Goal: Transaction & Acquisition: Purchase product/service

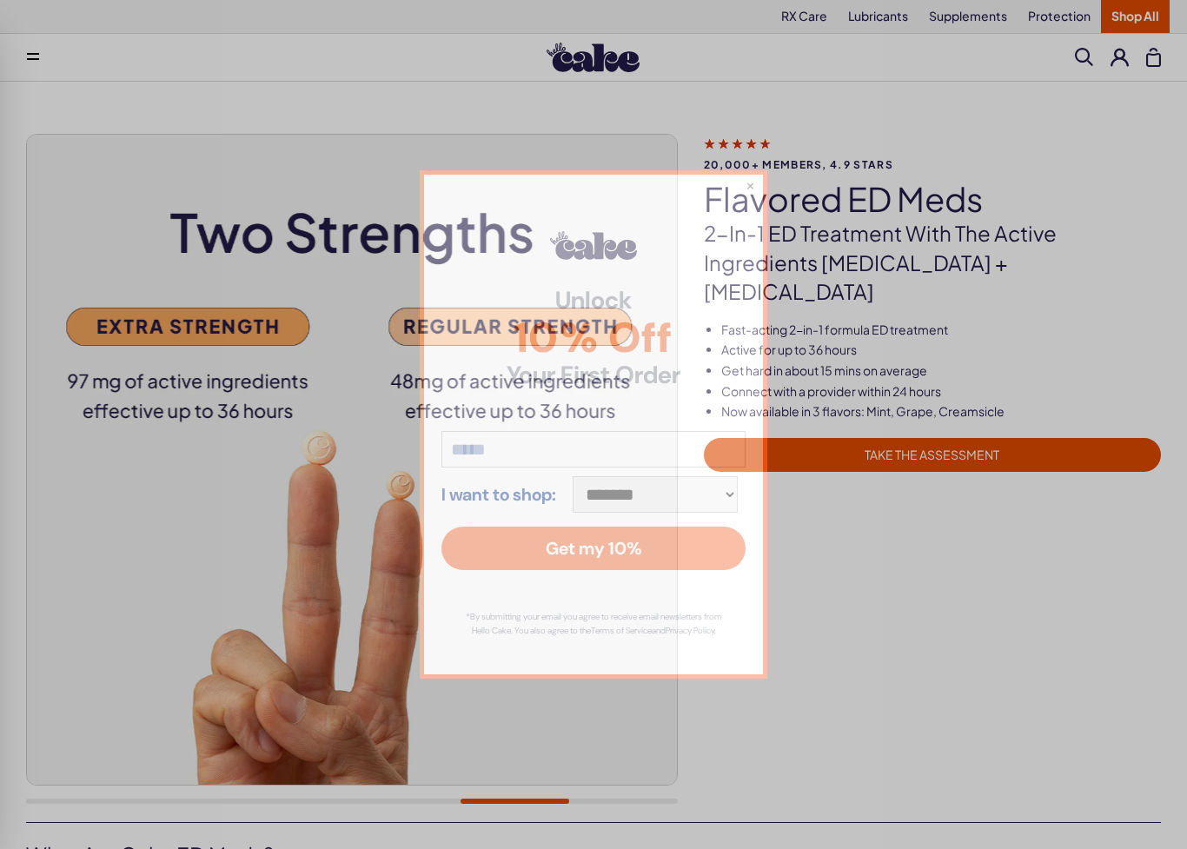
scroll to position [3, 0]
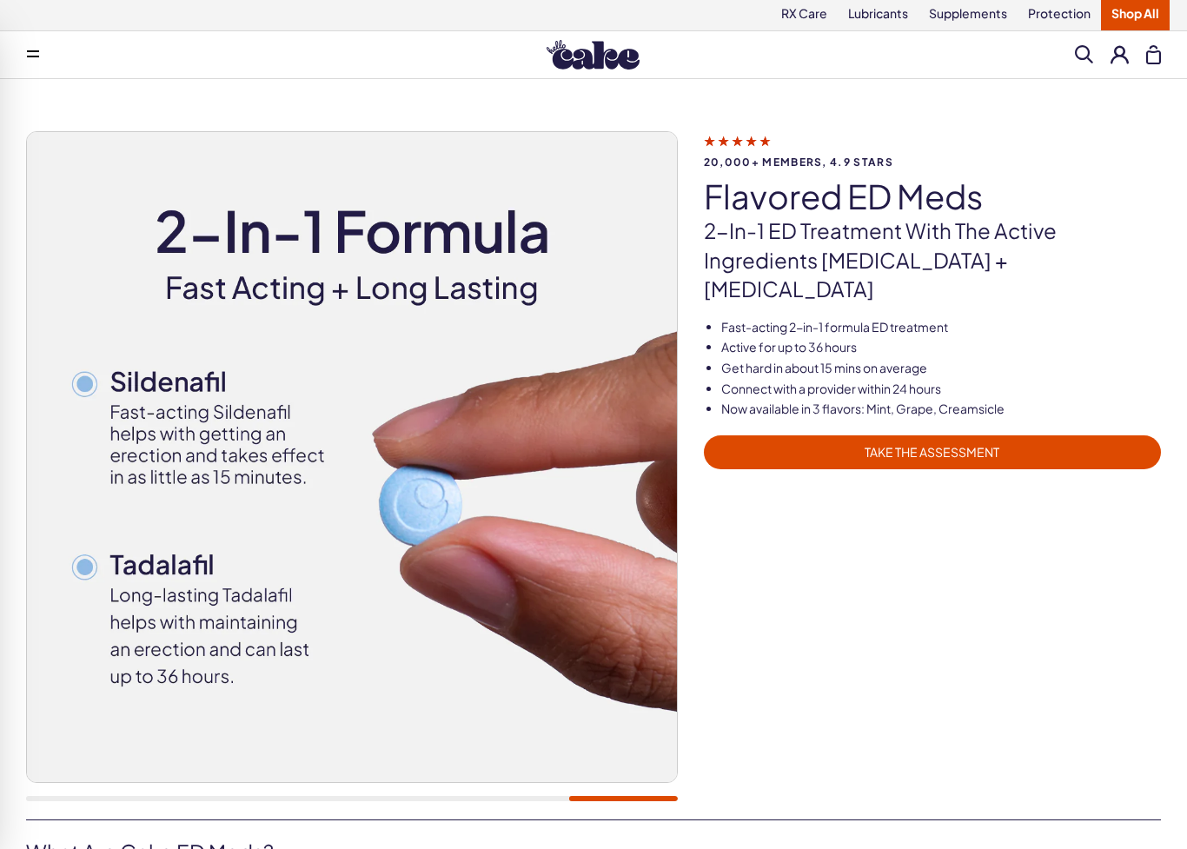
click at [994, 442] on span "TAKE THE ASSESSMENT" at bounding box center [933, 452] width 436 height 20
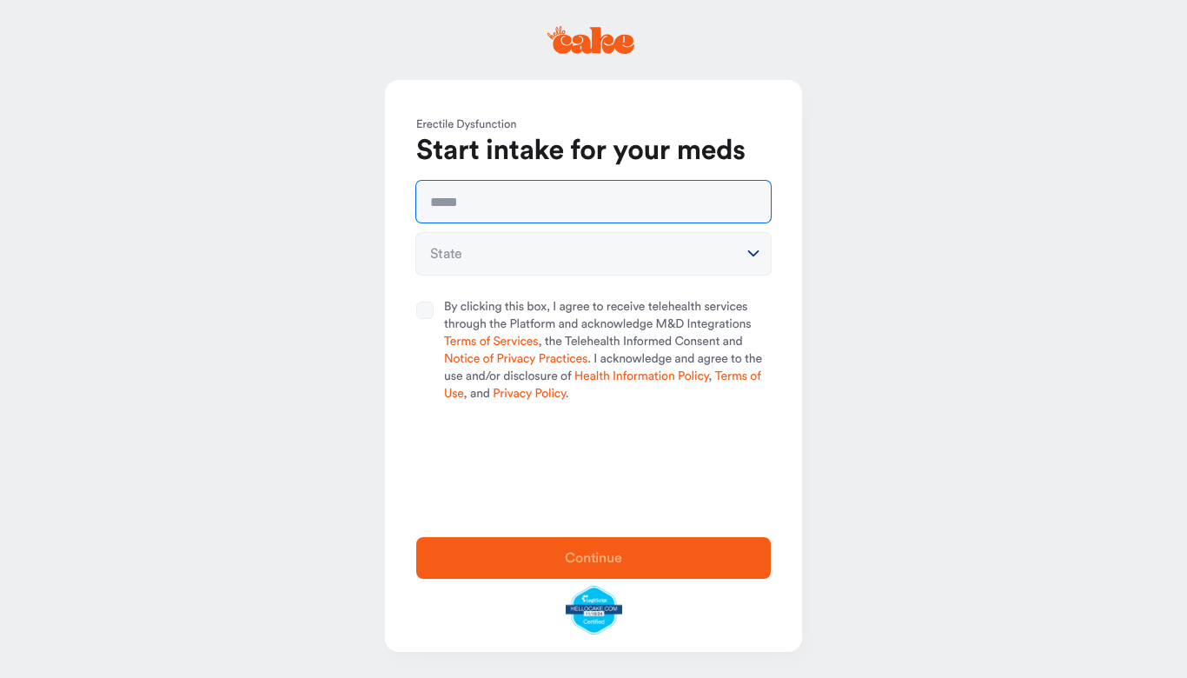
click at [602, 213] on input "text" at bounding box center [593, 202] width 355 height 42
click at [642, 192] on input "text" at bounding box center [593, 202] width 355 height 42
type input "**********"
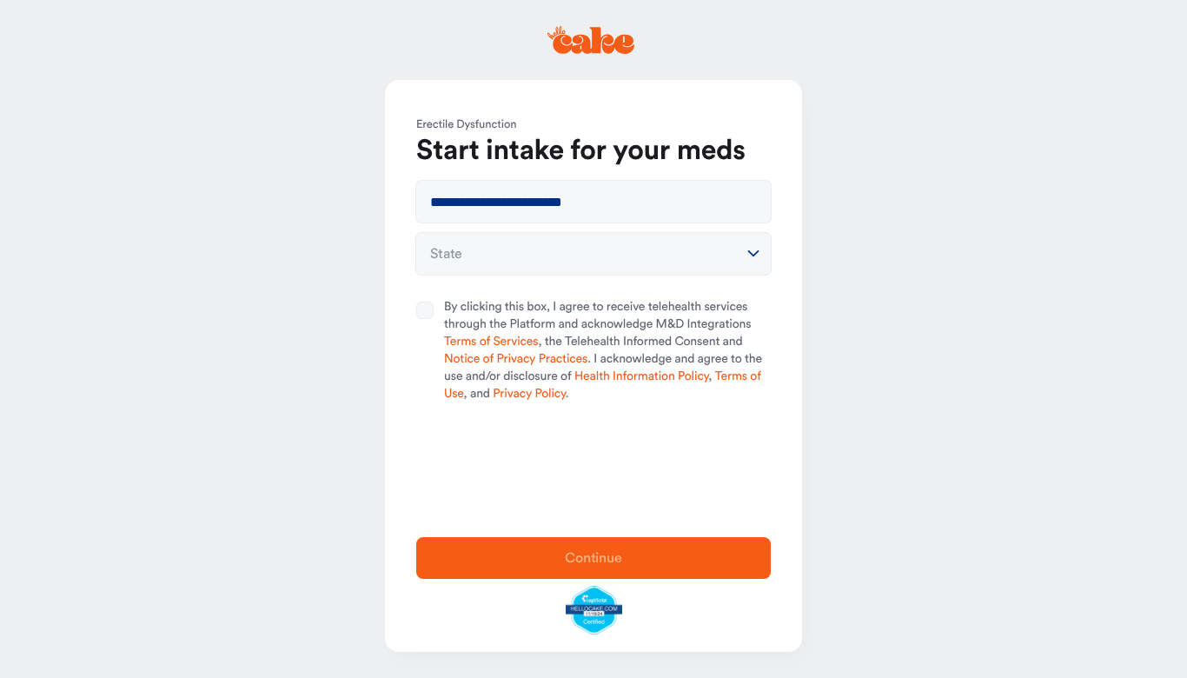
click at [742, 251] on icon "button" at bounding box center [753, 254] width 24 height 24
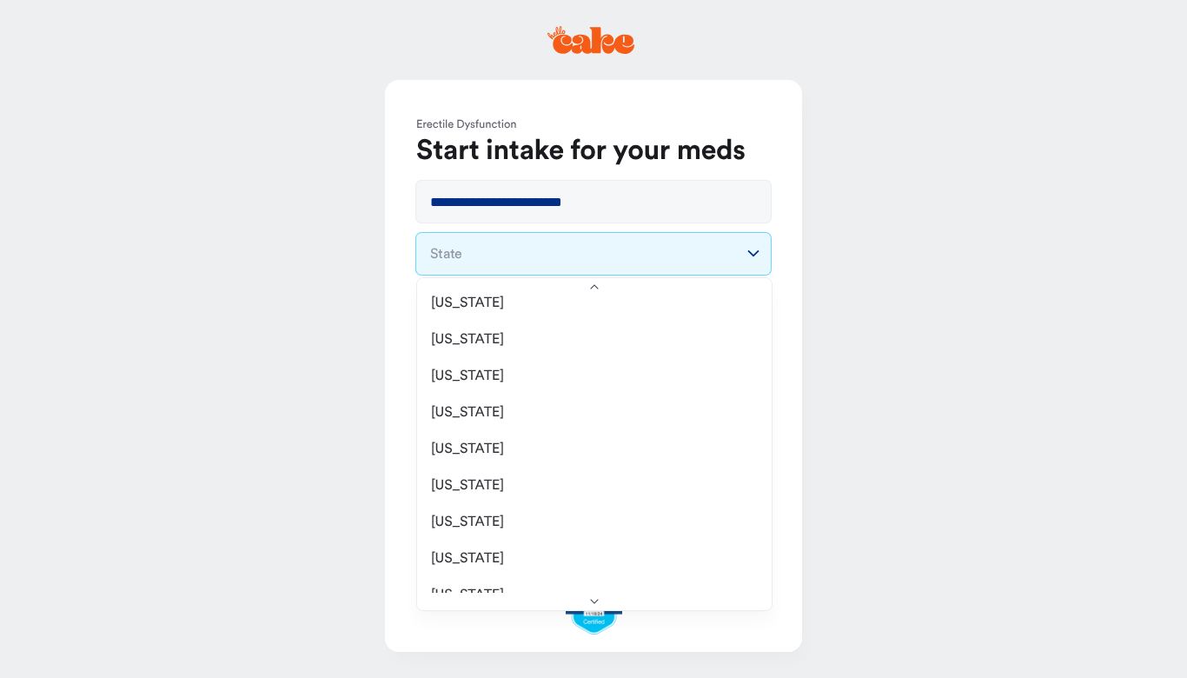
scroll to position [202, 0]
click at [515, 482] on div "Florida" at bounding box center [594, 485] width 344 height 37
select select "**"
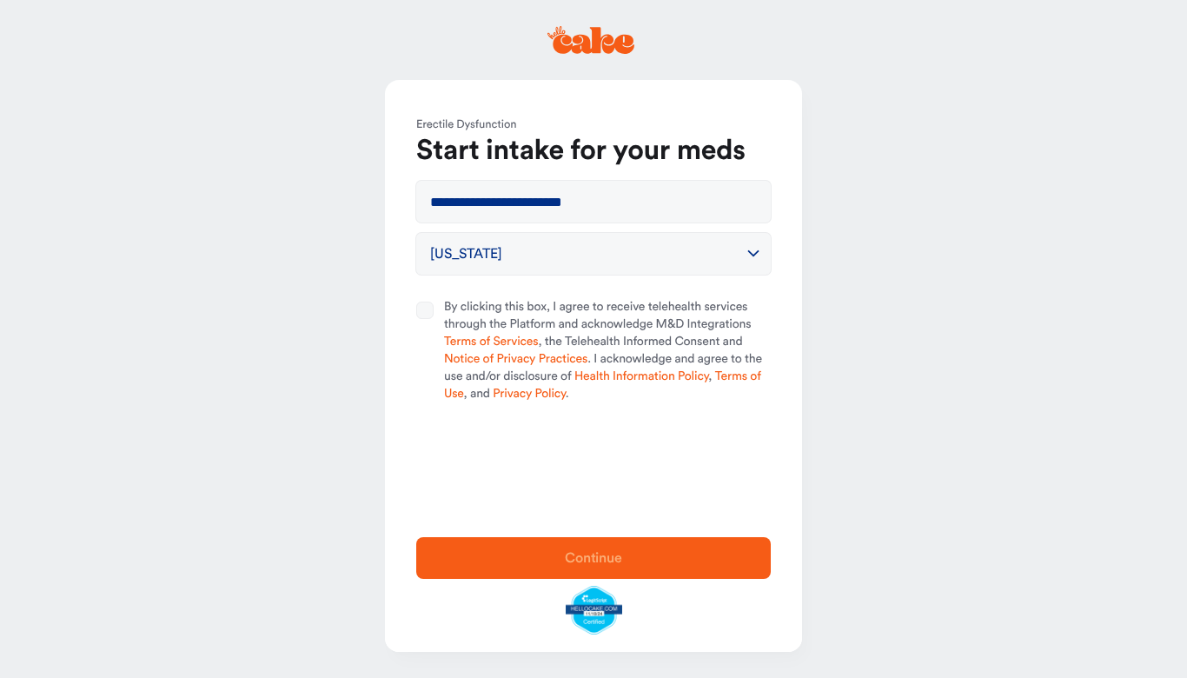
click at [432, 302] on button "By clicking this box, I agree to receive telehealth services through the Platfo…" at bounding box center [424, 310] width 17 height 17
click at [635, 560] on span "Continue" at bounding box center [593, 558] width 299 height 21
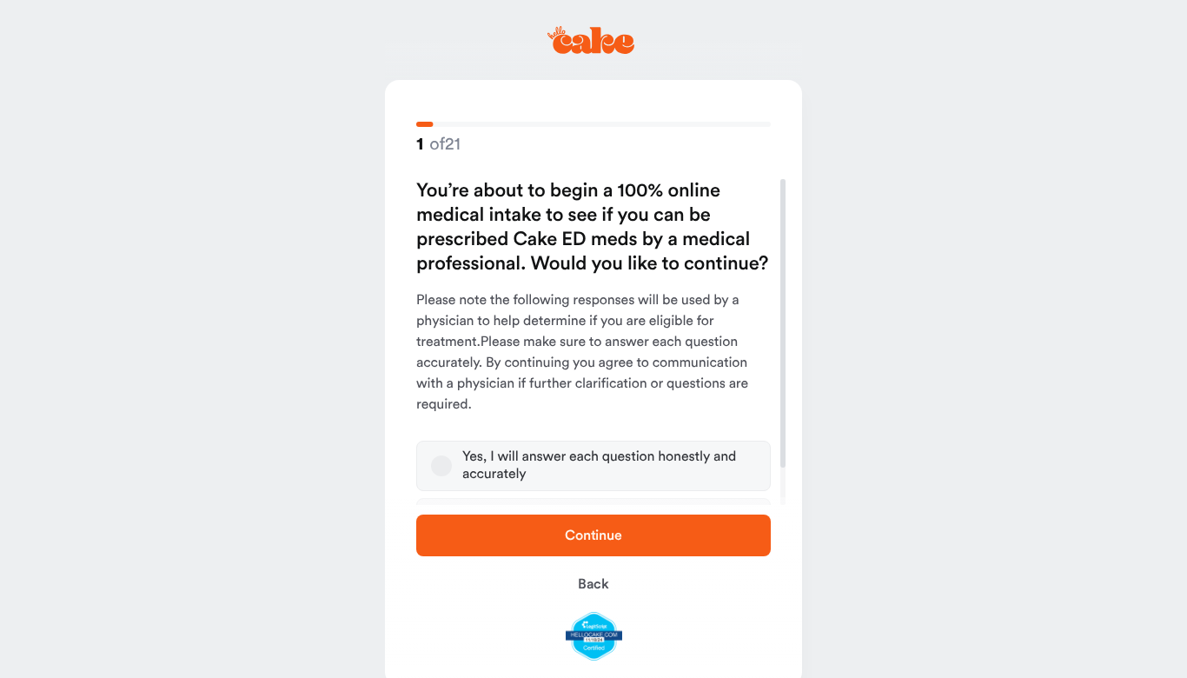
click at [442, 472] on button "Yes, I will answer each question honestly and accurately" at bounding box center [441, 465] width 21 height 21
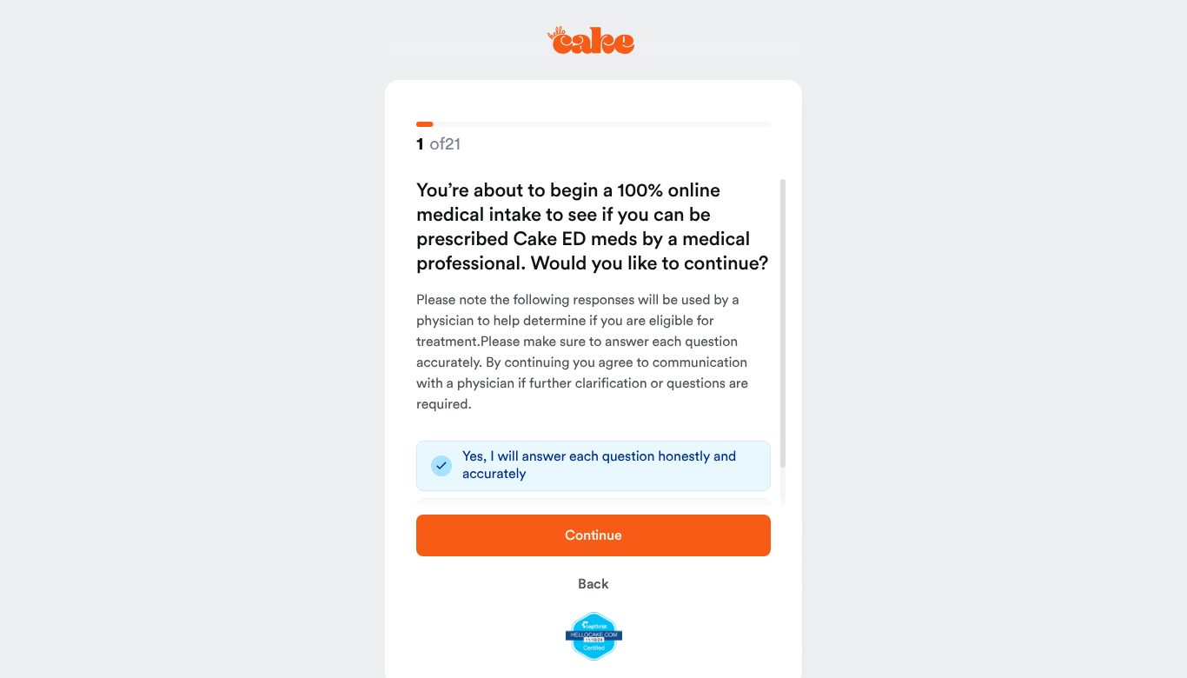
click at [709, 535] on span "Continue" at bounding box center [593, 535] width 299 height 21
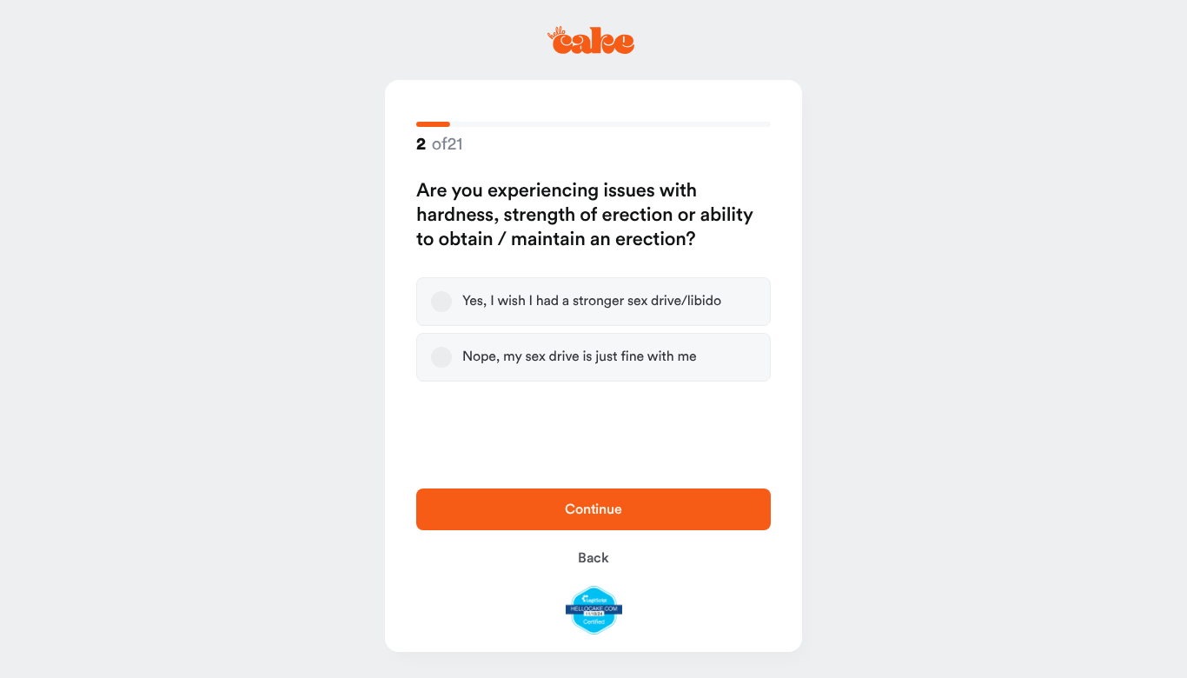
click at [444, 291] on button "Yes, I wish I had a stronger sex drive/libido" at bounding box center [441, 301] width 21 height 21
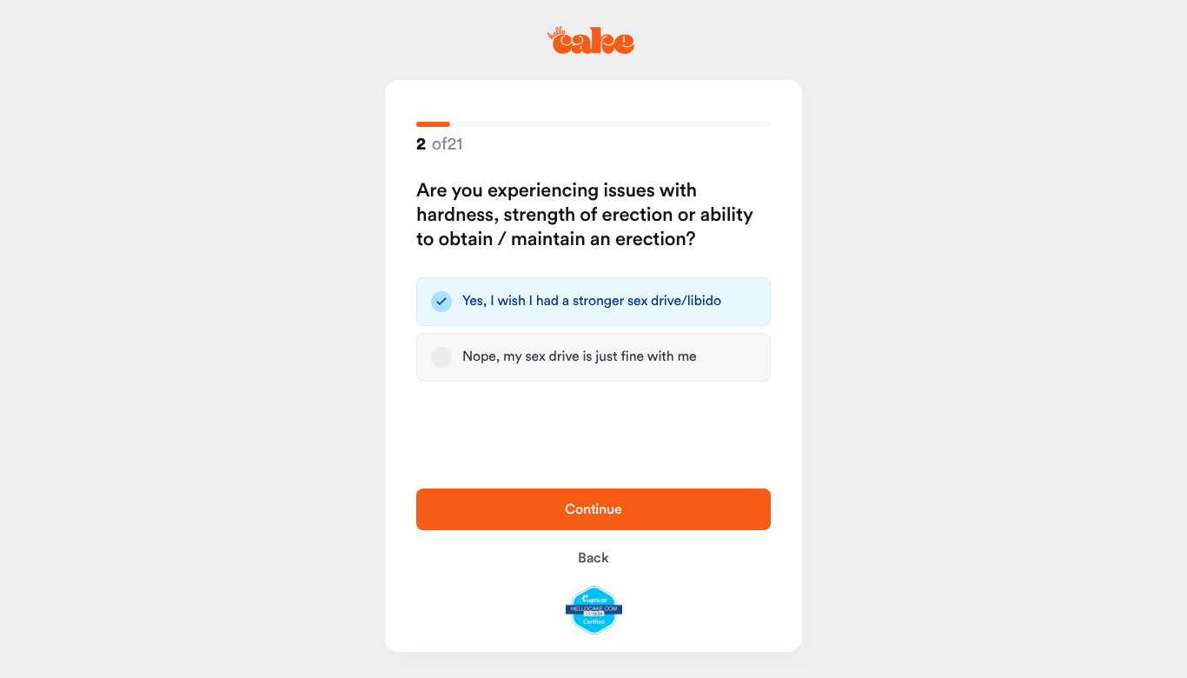
click at [638, 510] on span "Continue" at bounding box center [593, 509] width 299 height 21
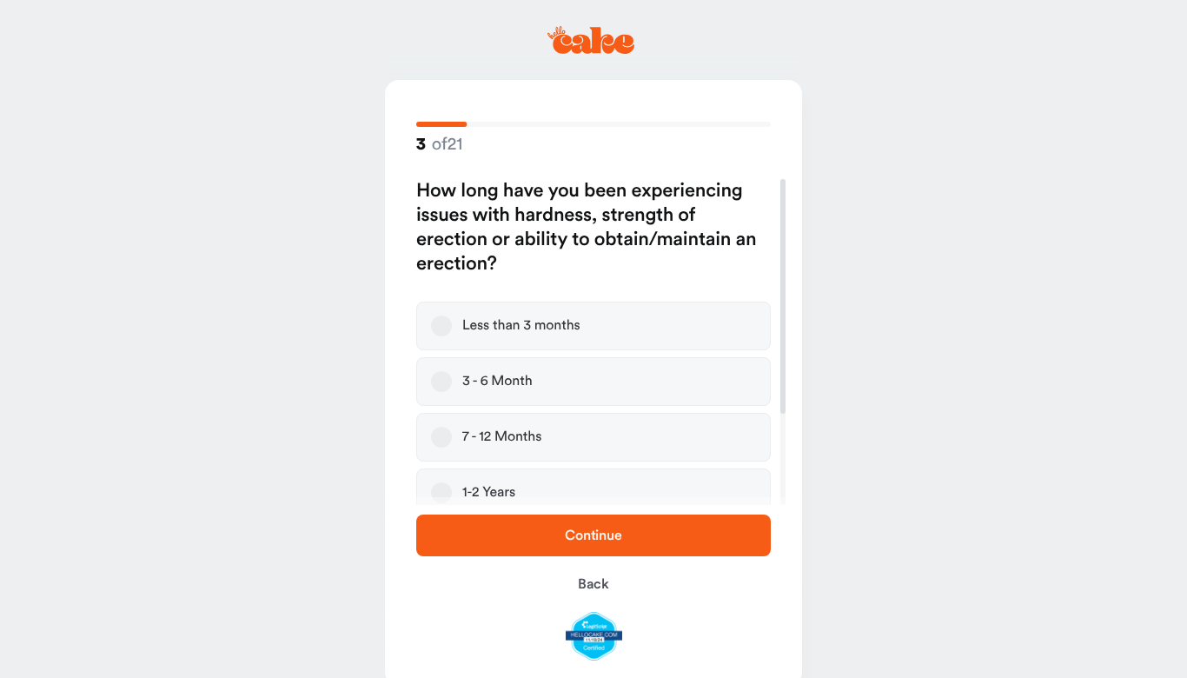
click at [450, 487] on button "1-2 Years" at bounding box center [441, 492] width 21 height 21
click at [619, 520] on button "Continue" at bounding box center [593, 536] width 355 height 42
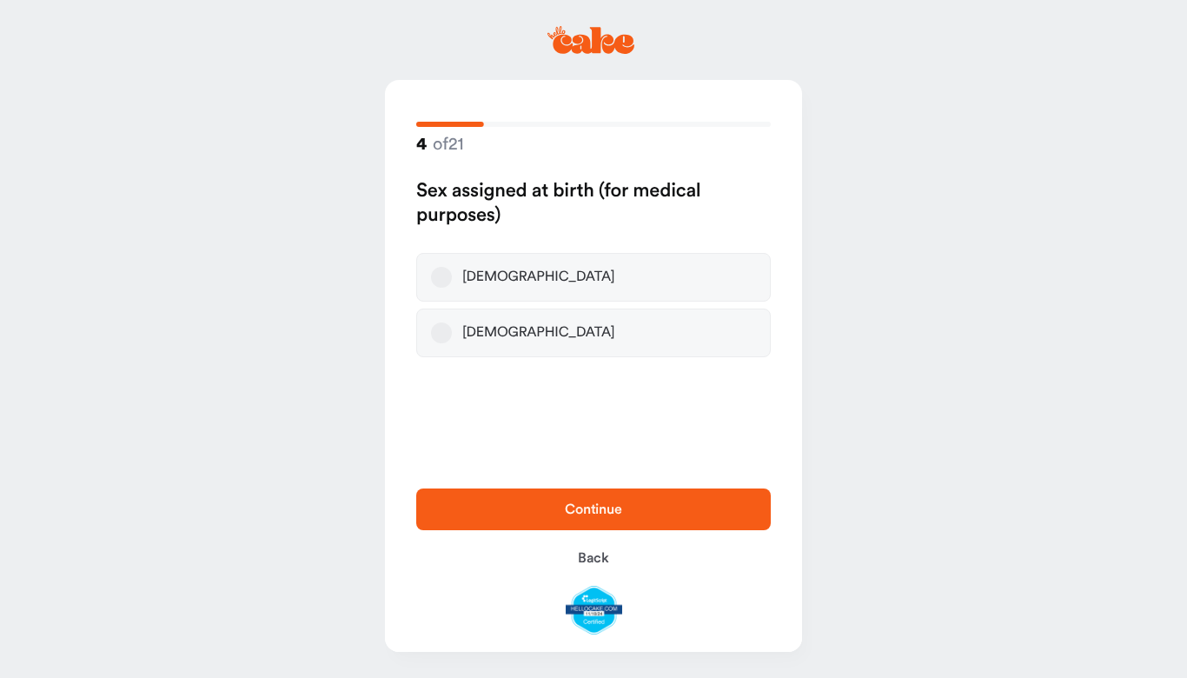
click at [446, 273] on button "Male" at bounding box center [441, 277] width 21 height 21
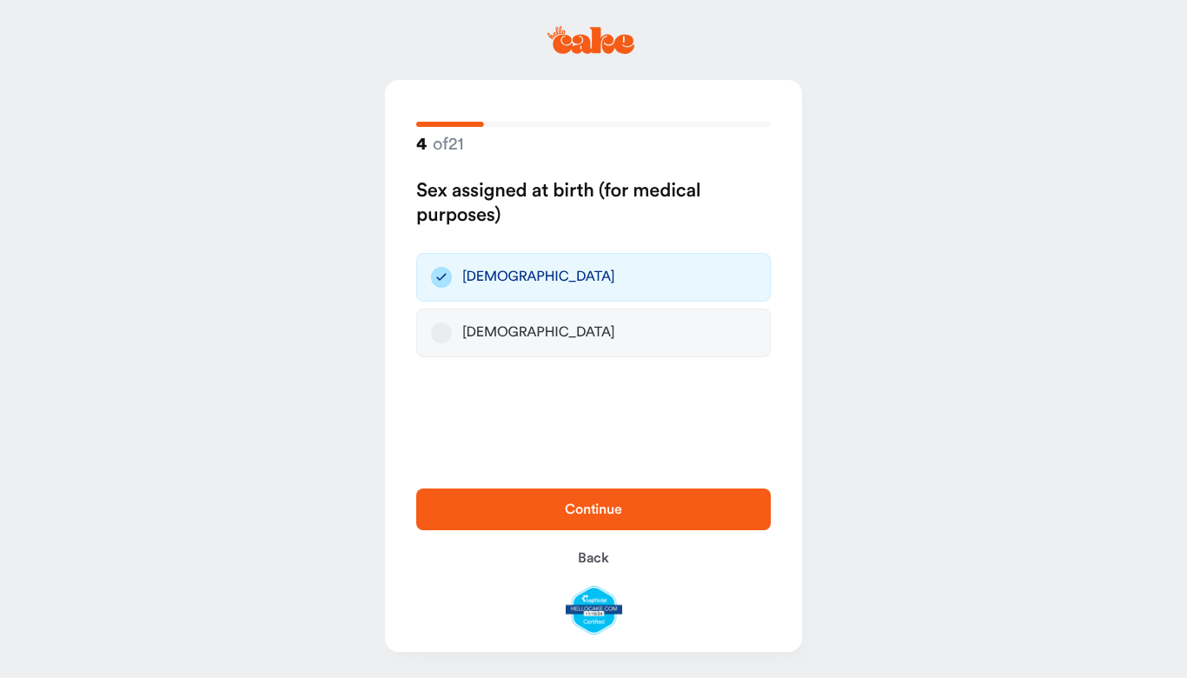
click at [656, 514] on span "Continue" at bounding box center [593, 509] width 299 height 21
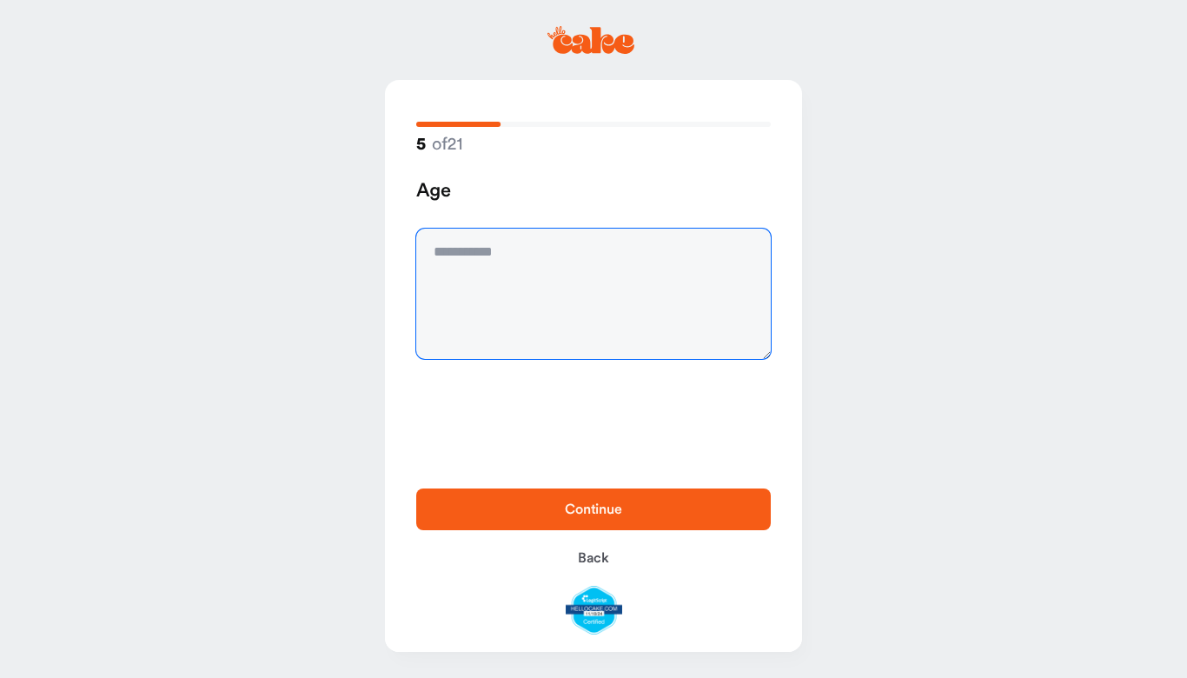
click at [510, 271] on textarea at bounding box center [593, 294] width 355 height 130
type textarea "**"
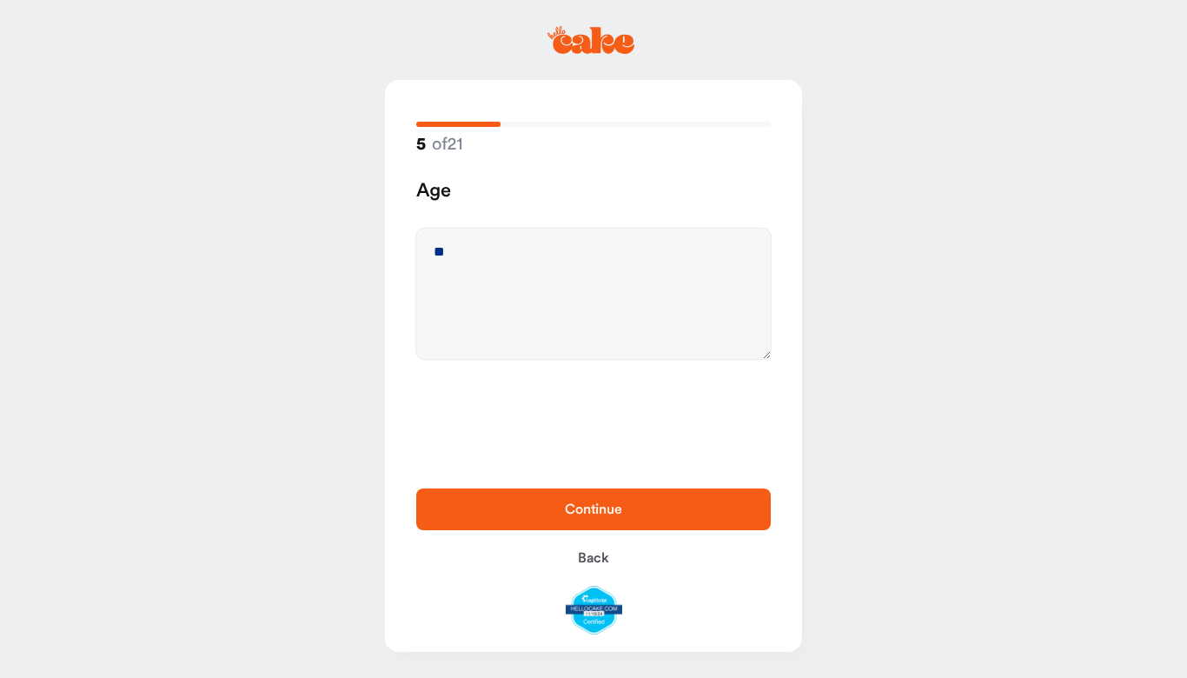
click at [665, 511] on span "Continue" at bounding box center [593, 509] width 299 height 21
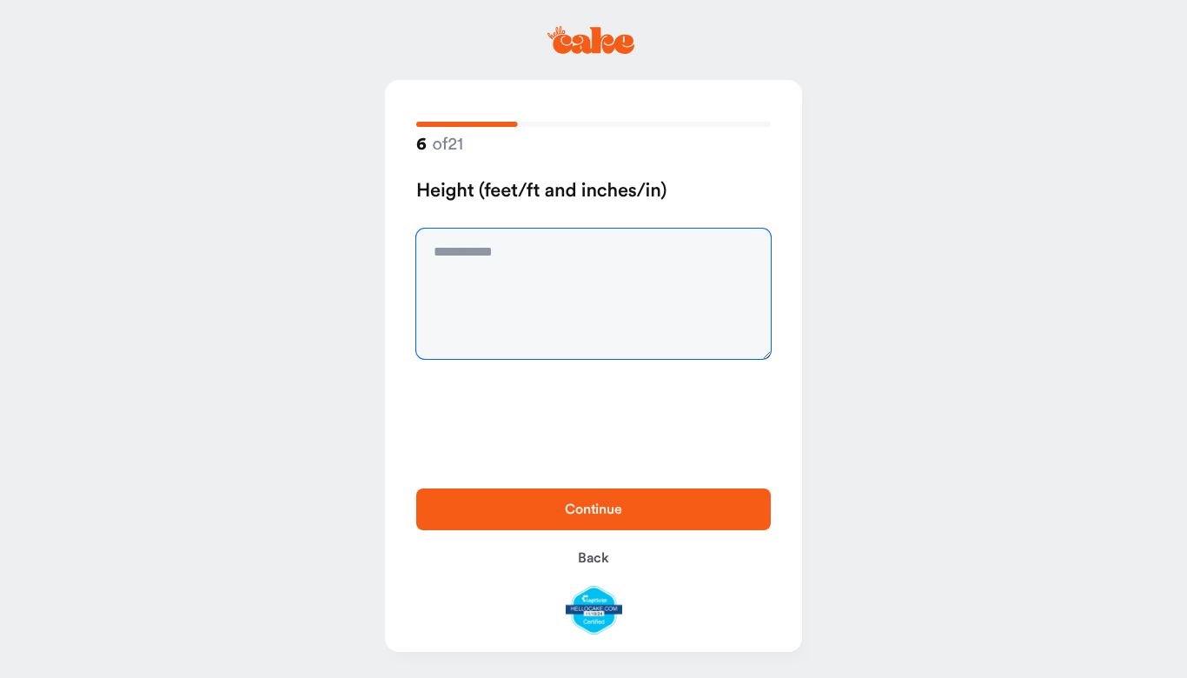
click at [480, 250] on textarea at bounding box center [593, 294] width 355 height 130
type textarea "*****"
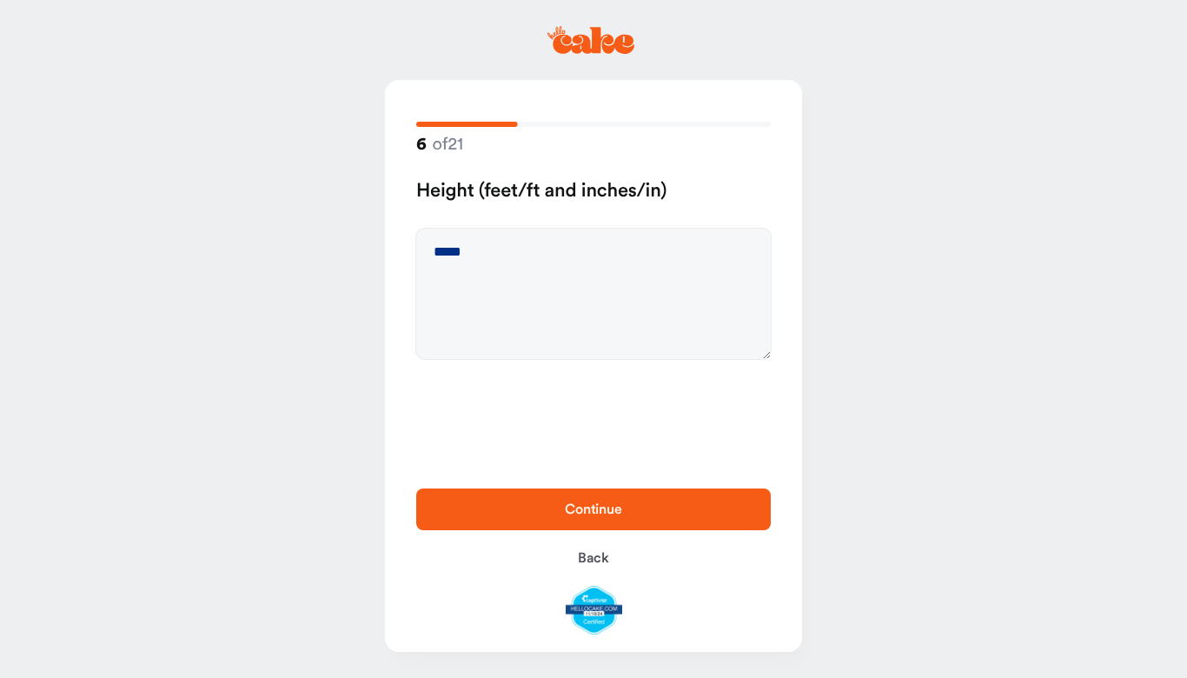
click at [668, 502] on span "Continue" at bounding box center [593, 509] width 299 height 21
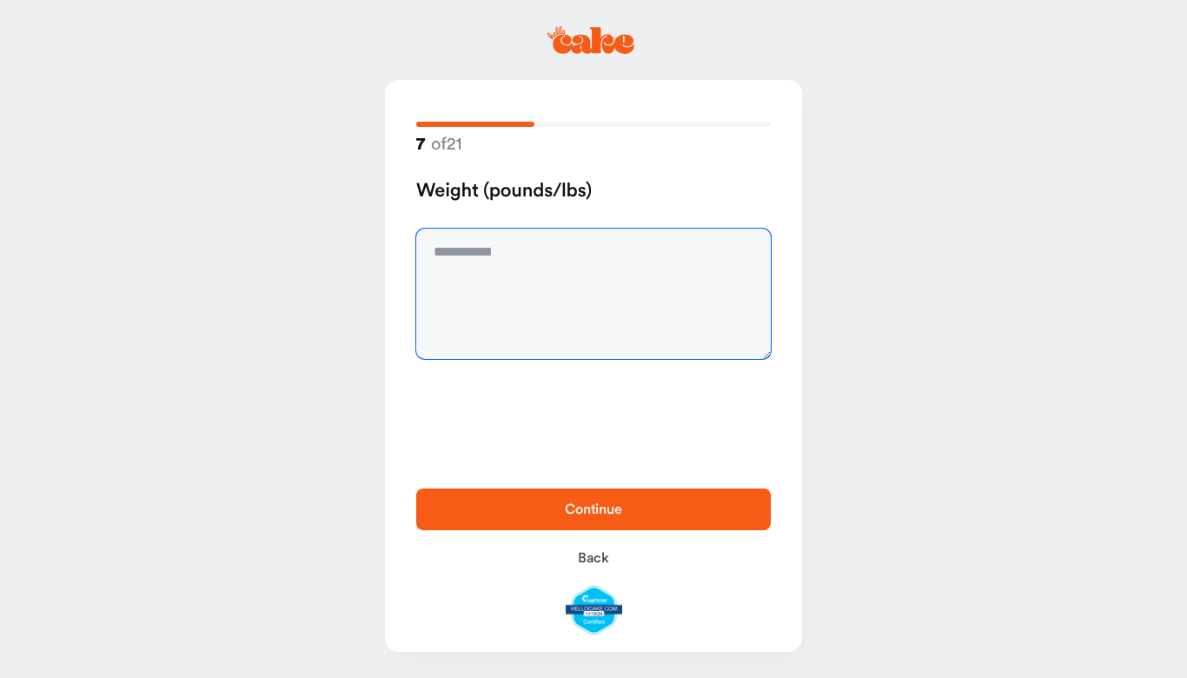
click at [504, 247] on textarea at bounding box center [593, 294] width 355 height 130
type textarea "***"
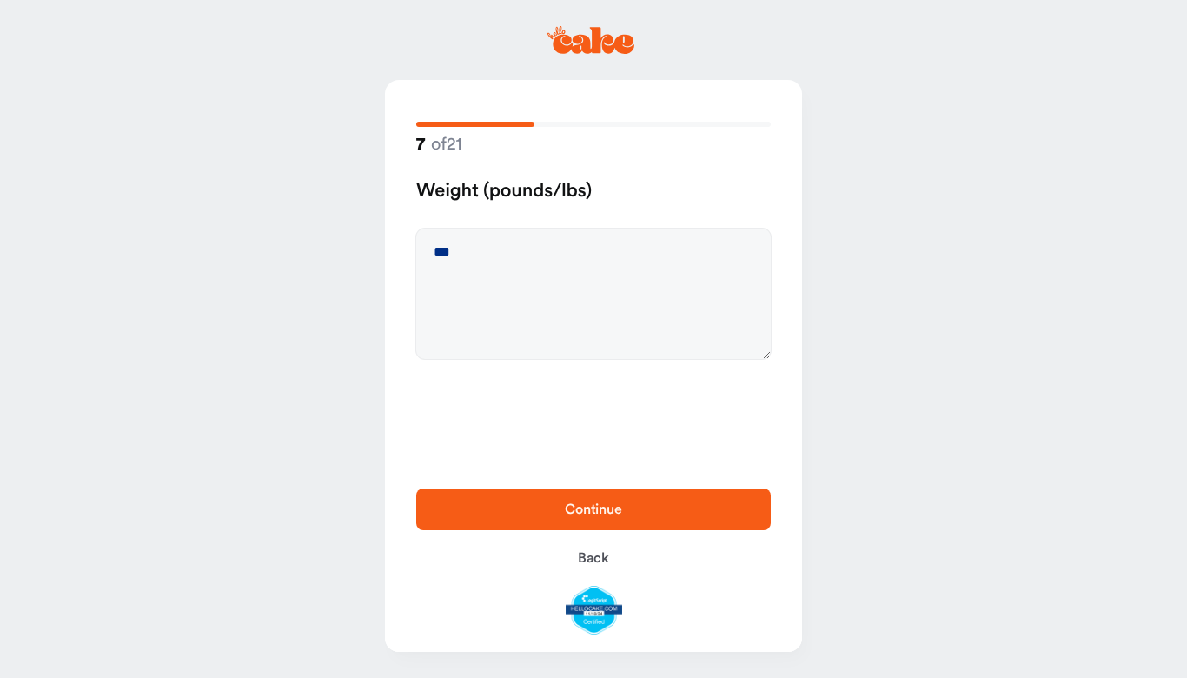
click at [650, 510] on span "Continue" at bounding box center [593, 509] width 299 height 21
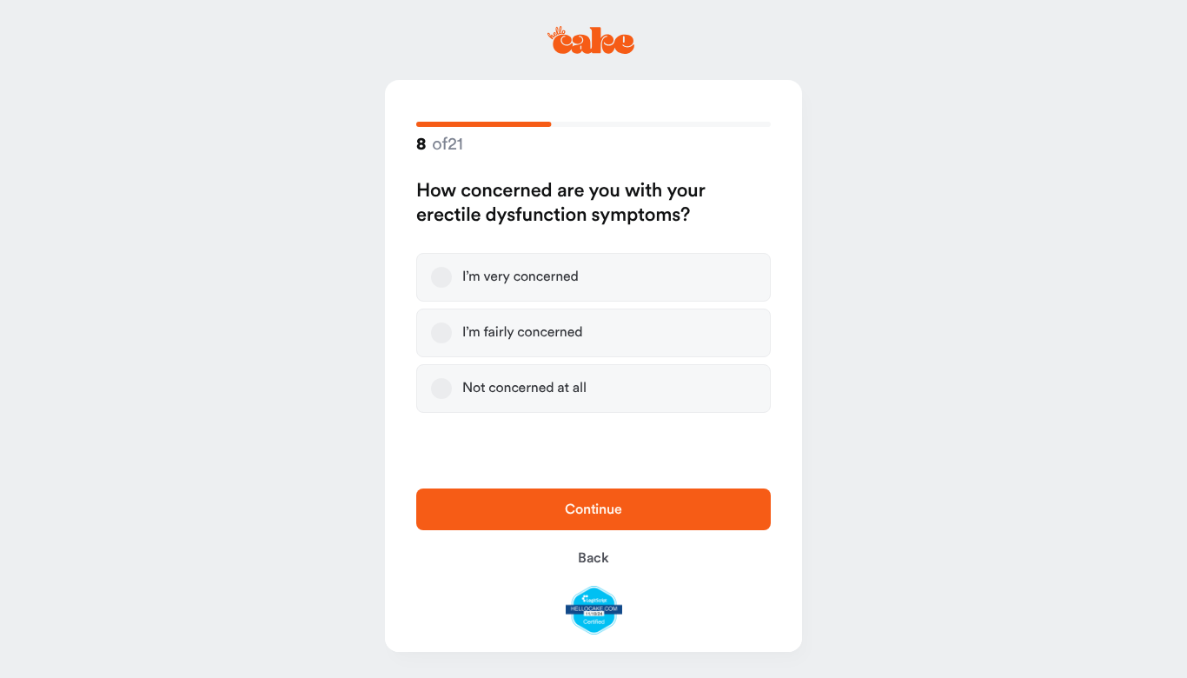
click at [449, 284] on button "I’m very concerned" at bounding box center [441, 277] width 21 height 21
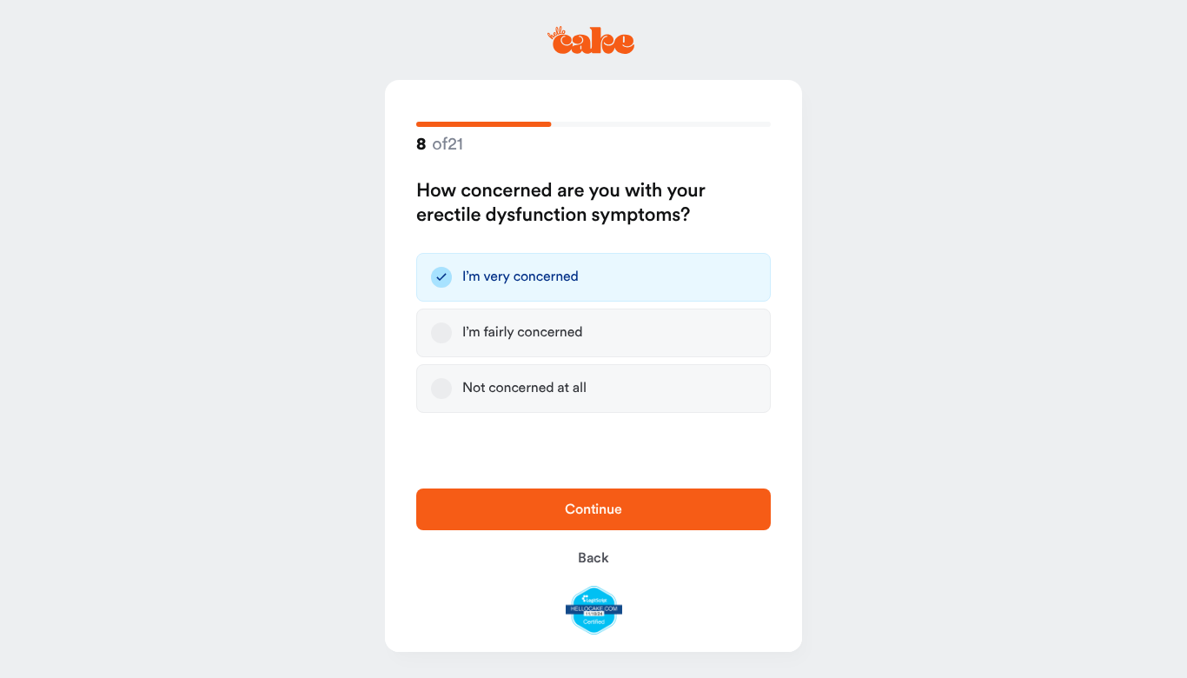
click at [690, 505] on span "Continue" at bounding box center [593, 509] width 299 height 21
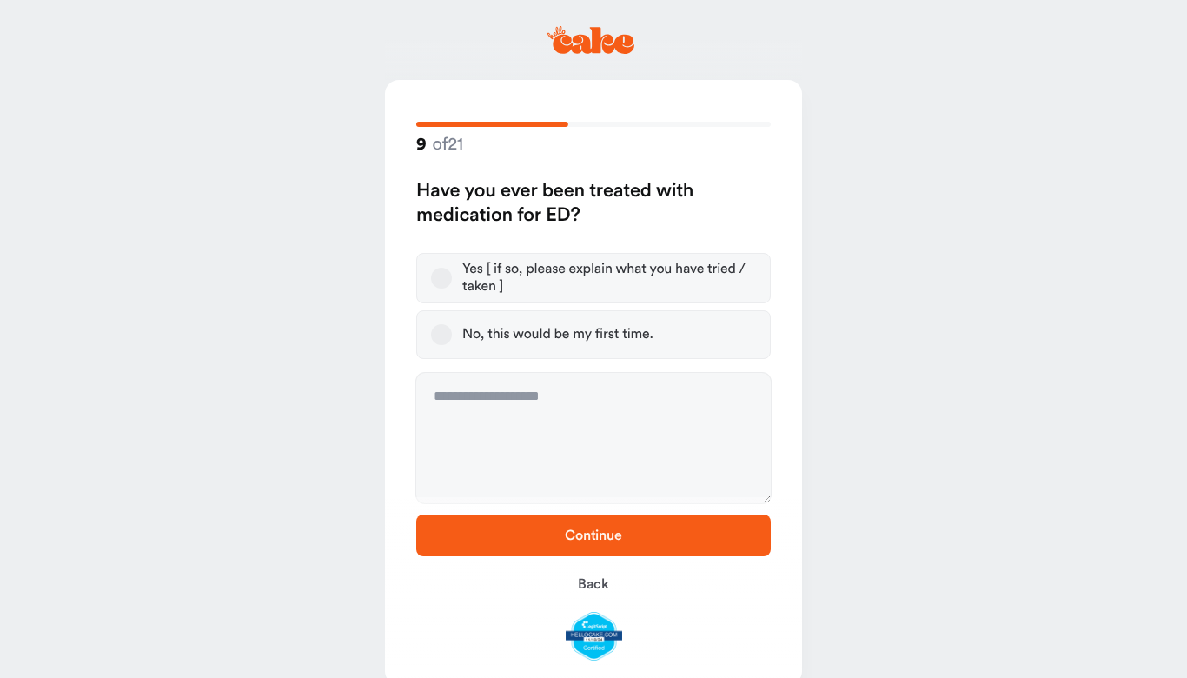
click at [448, 275] on button "Yes [ if so, please explain what you have tried / taken ]" at bounding box center [441, 278] width 21 height 21
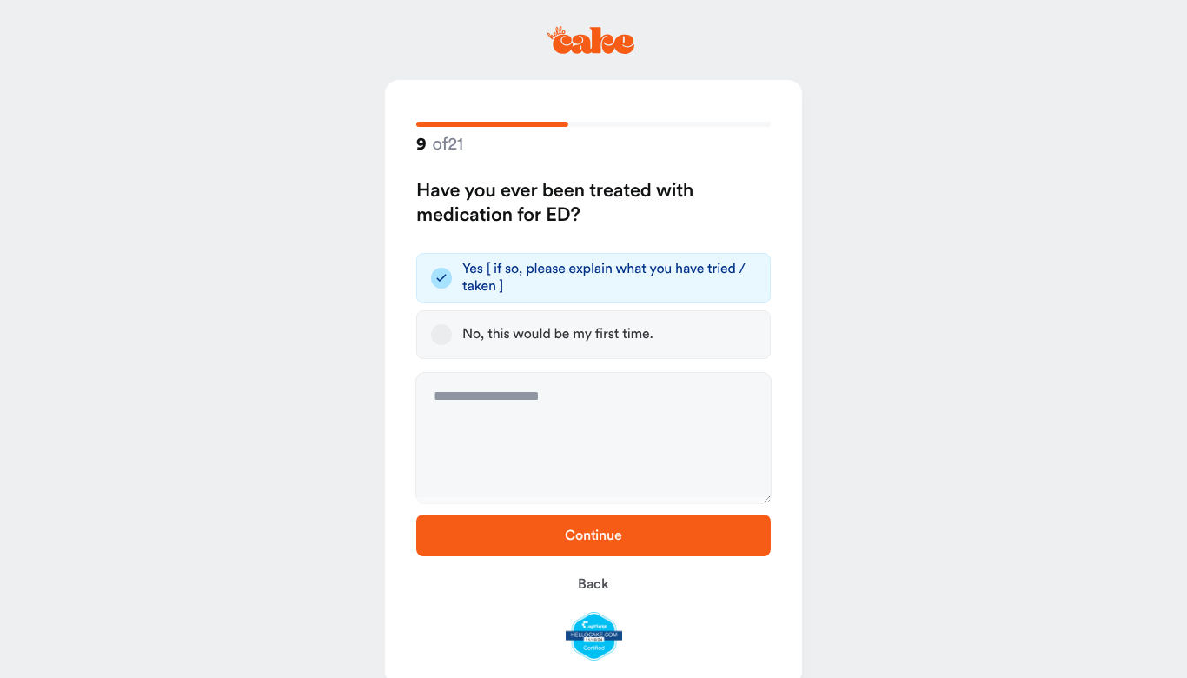
click at [649, 526] on span "Continue" at bounding box center [593, 535] width 299 height 21
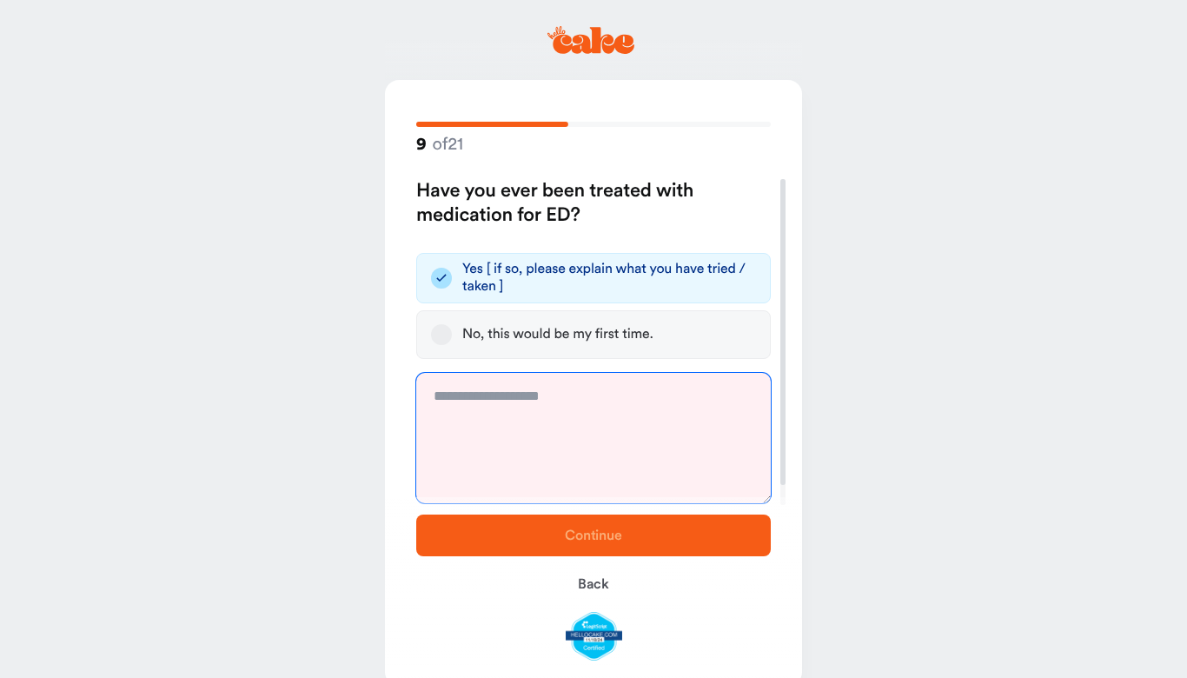
click at [596, 412] on textarea at bounding box center [593, 438] width 355 height 130
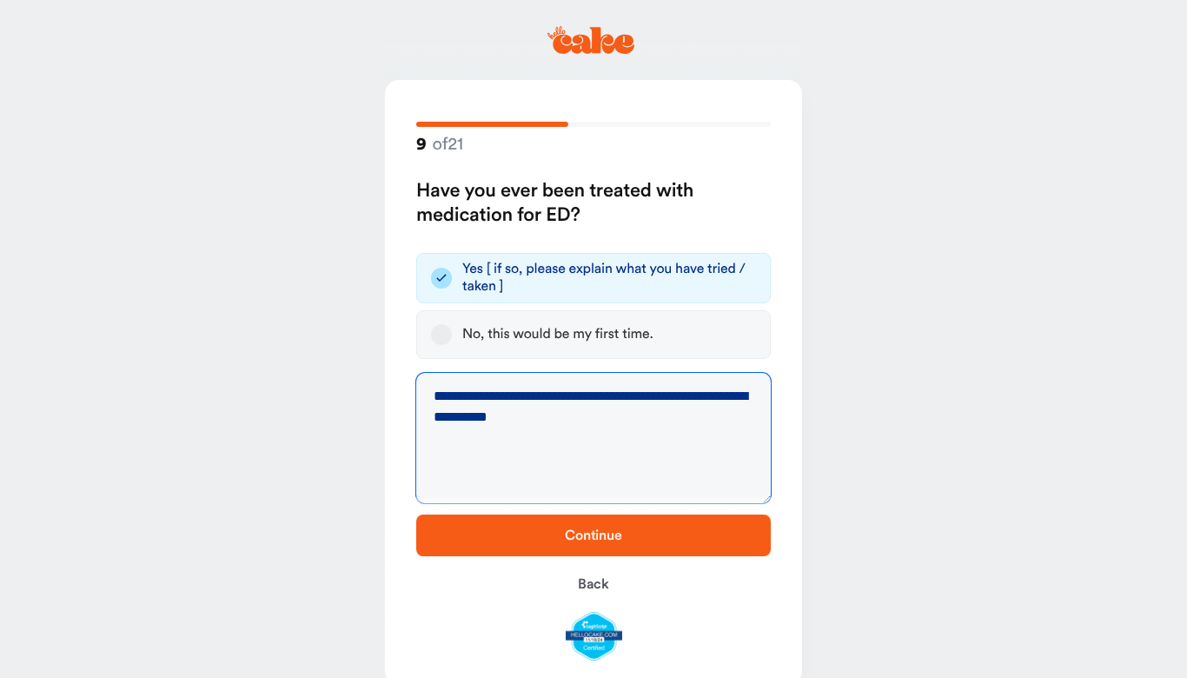
type textarea "**********"
click at [715, 526] on span "Continue" at bounding box center [593, 535] width 299 height 21
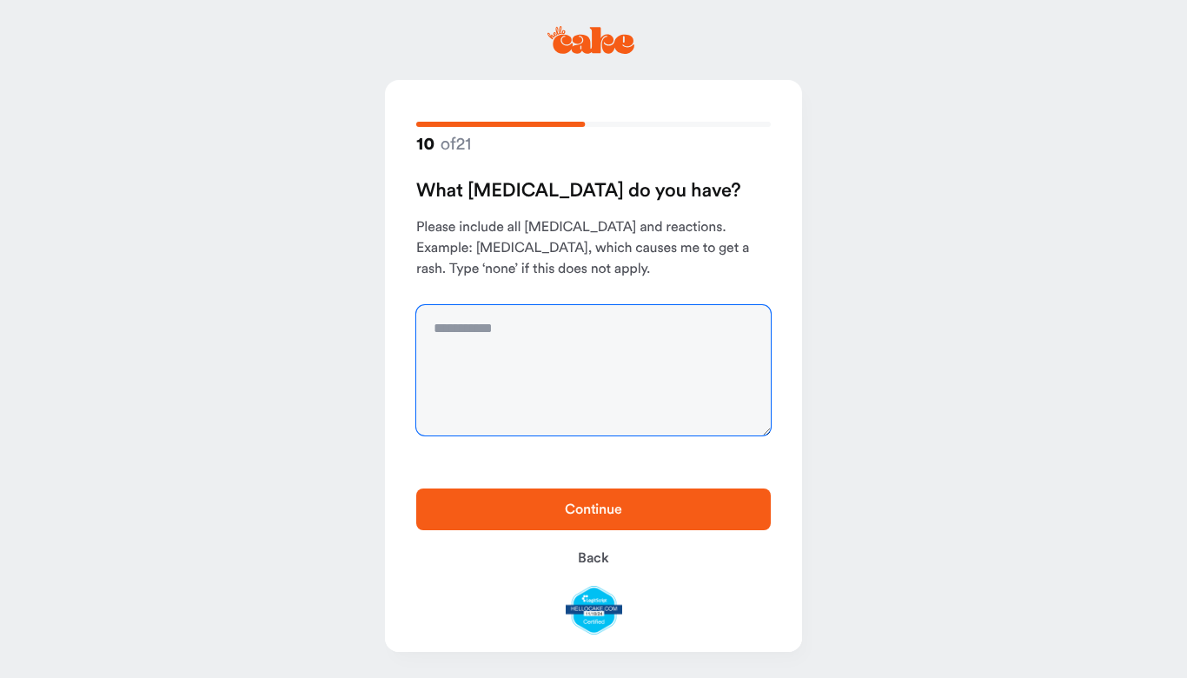
click at [579, 329] on textarea at bounding box center [593, 370] width 355 height 130
type textarea "****"
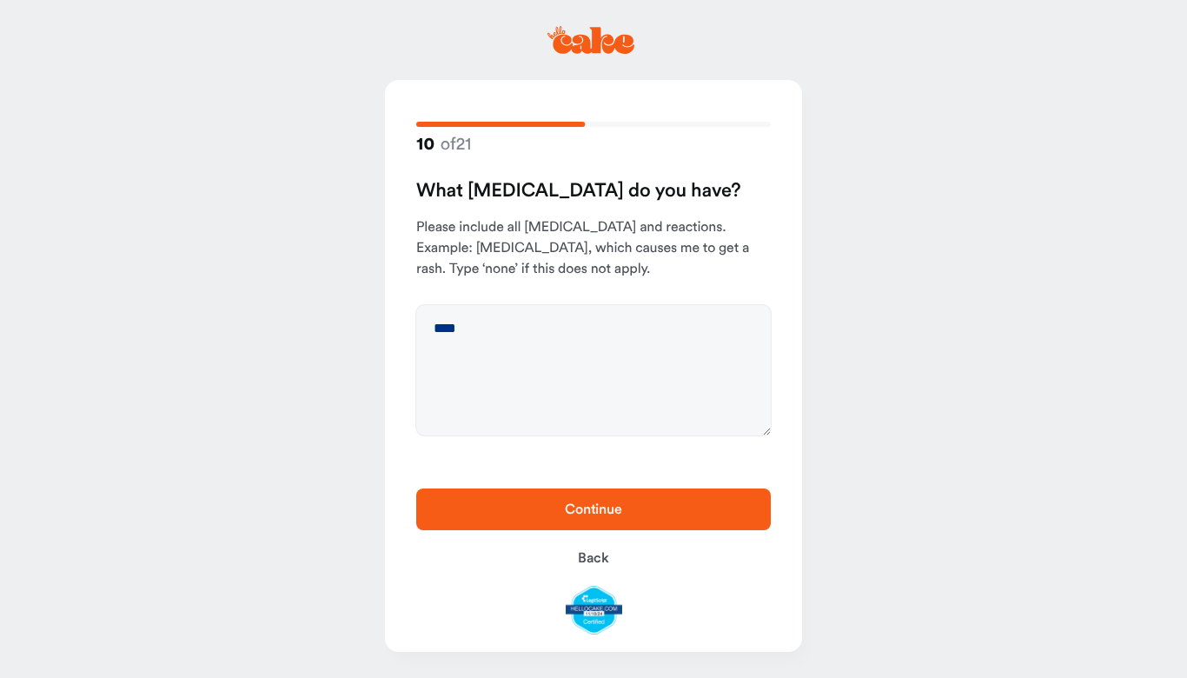
click at [721, 499] on span "Continue" at bounding box center [593, 509] width 299 height 21
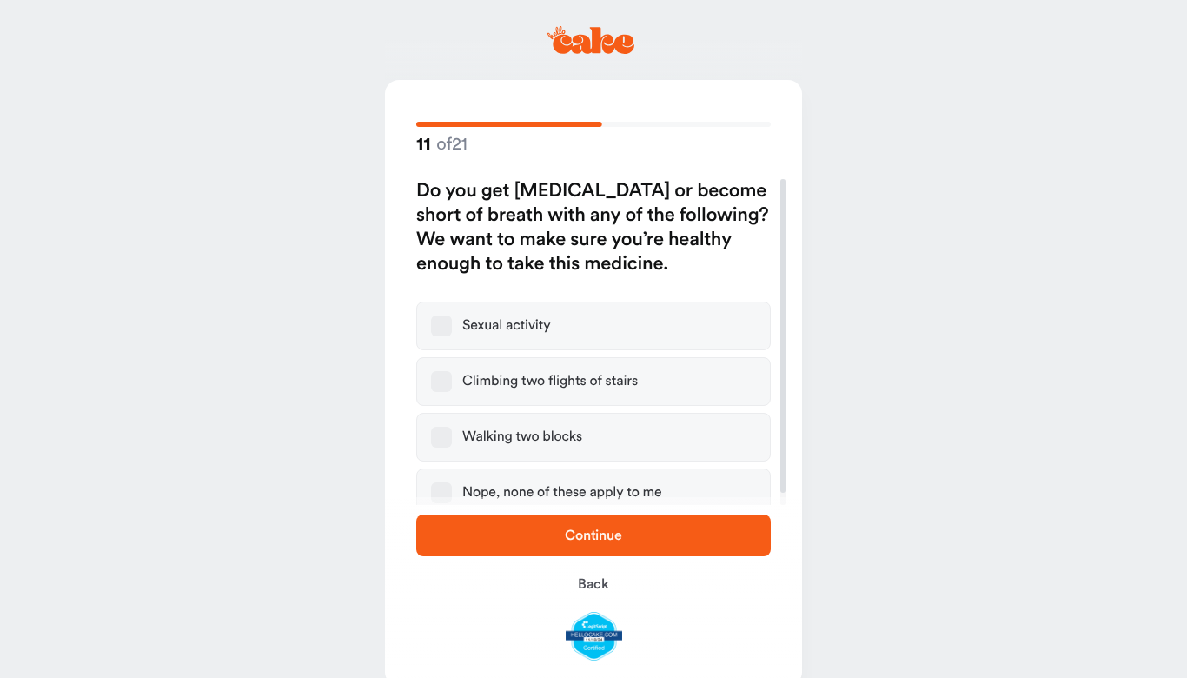
click at [449, 490] on button "Nope, none of these apply to me" at bounding box center [441, 492] width 21 height 21
click at [708, 526] on span "Continue" at bounding box center [593, 535] width 299 height 21
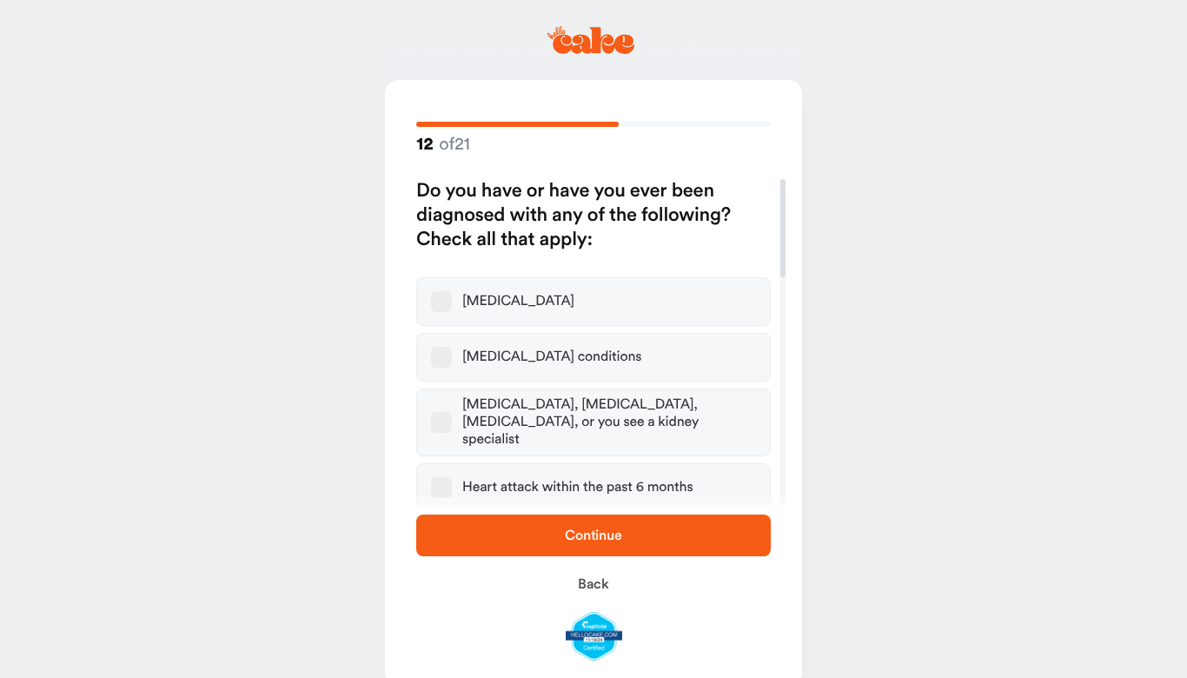
click at [682, 526] on span "Continue" at bounding box center [593, 535] width 299 height 21
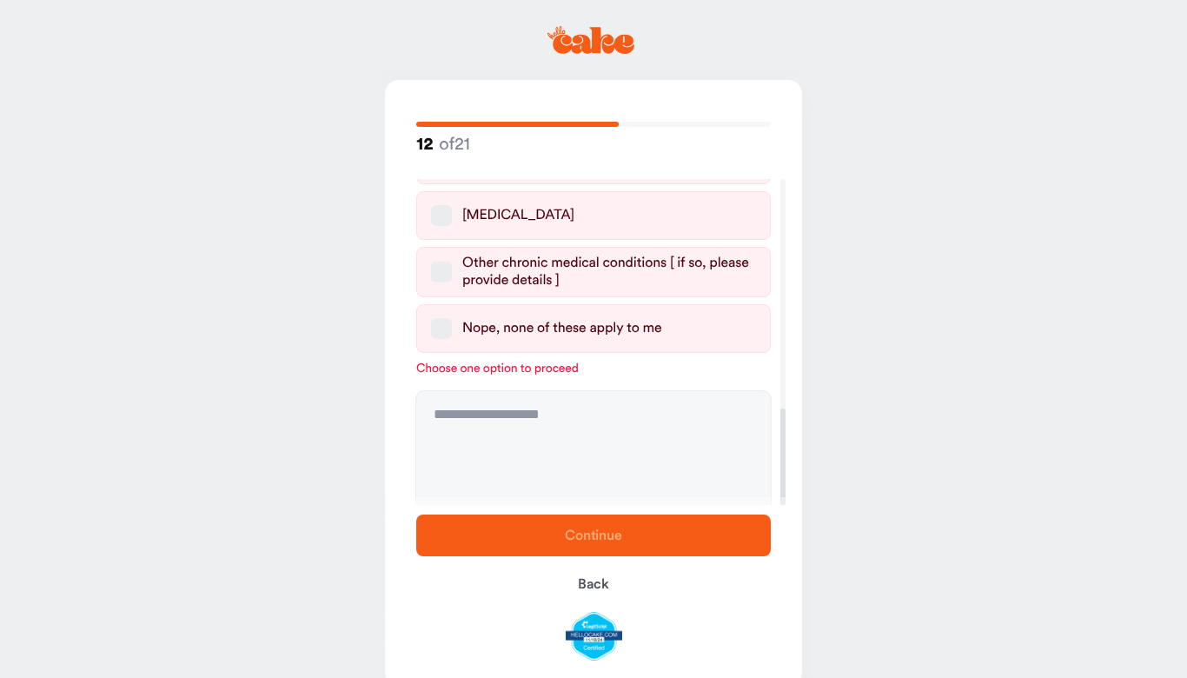
click at [445, 320] on button "Nope, none of these apply to me" at bounding box center [441, 328] width 21 height 21
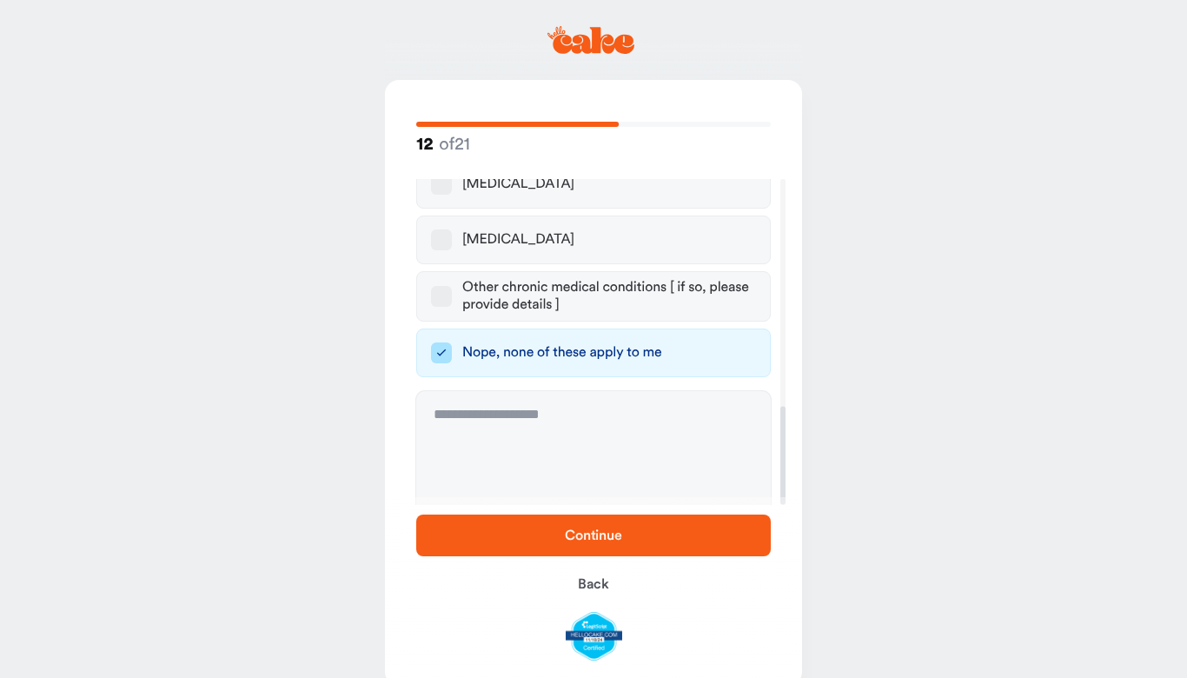
click at [621, 535] on span "Continue" at bounding box center [593, 535] width 57 height 14
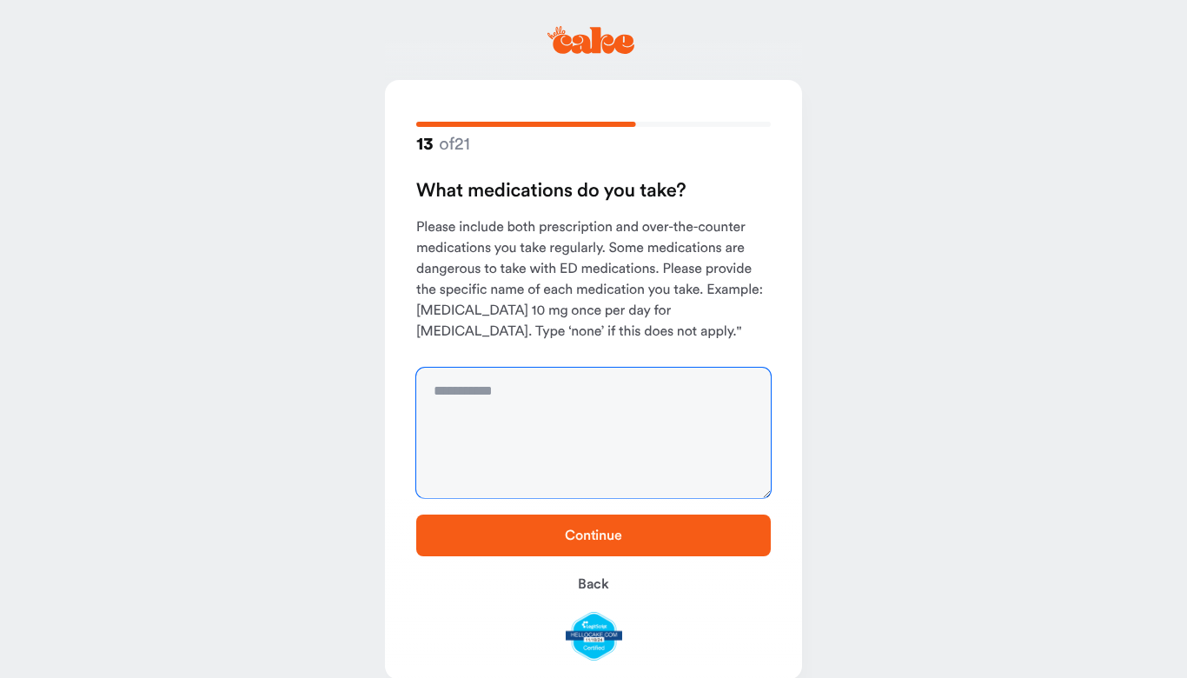
click at [544, 389] on textarea at bounding box center [593, 433] width 355 height 130
type textarea "**********"
click at [685, 536] on span "Continue" at bounding box center [593, 535] width 299 height 21
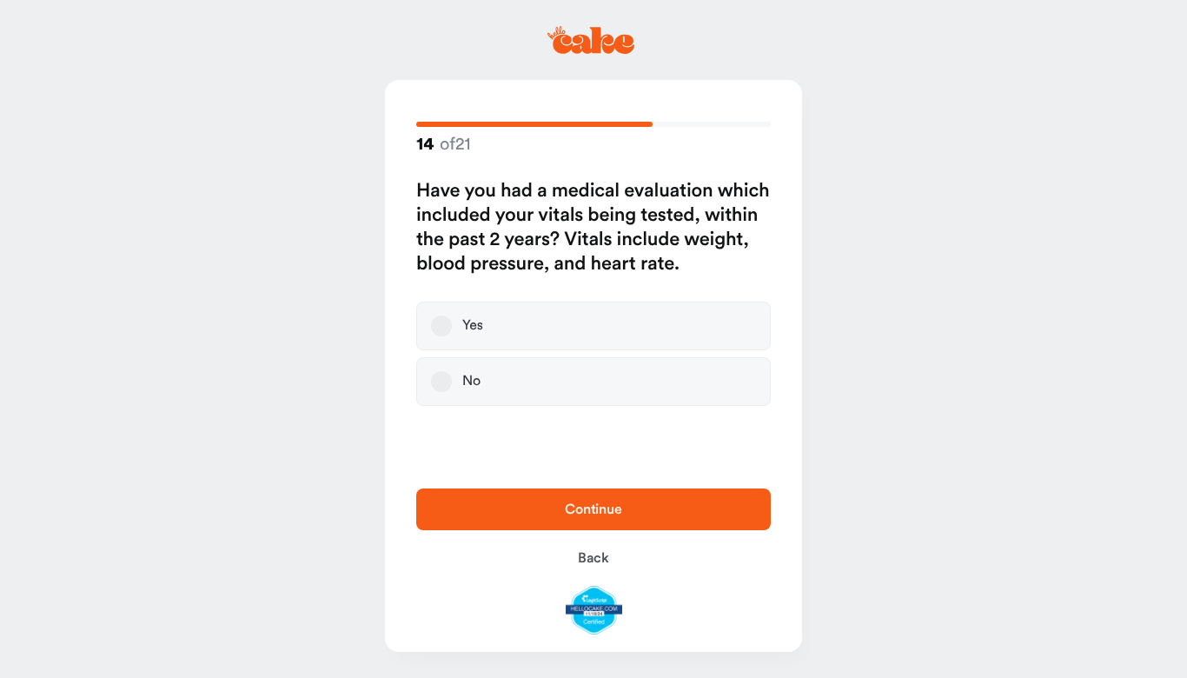
click at [449, 319] on button "Yes" at bounding box center [441, 326] width 21 height 21
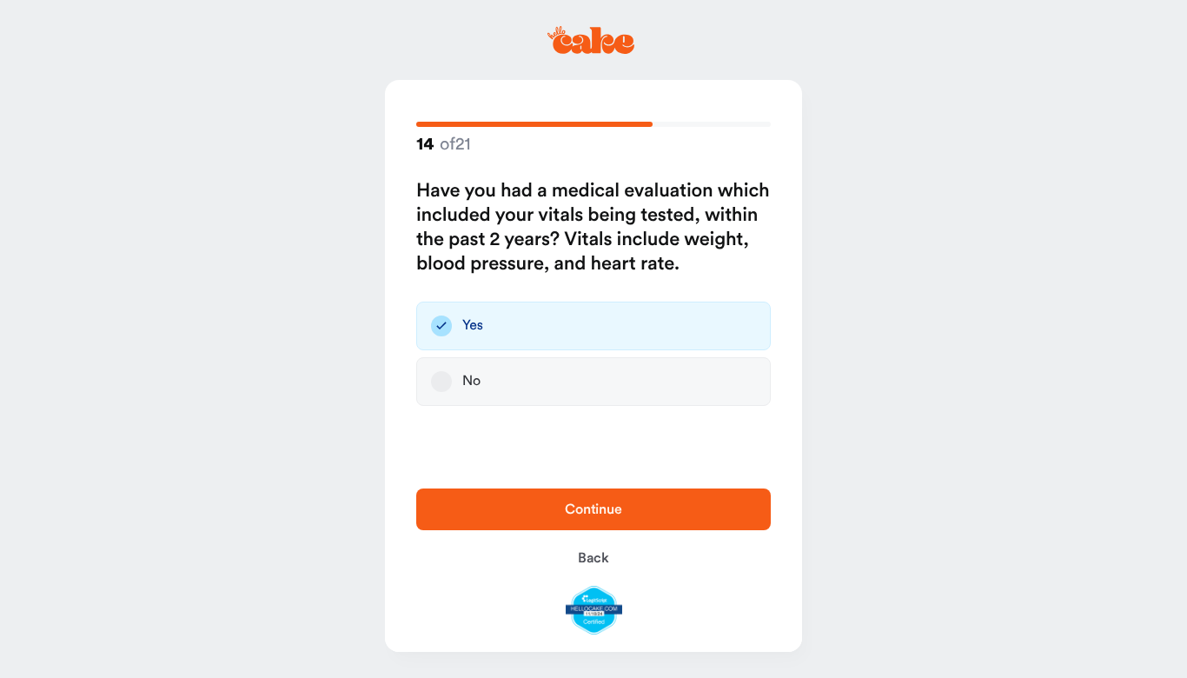
click at [623, 516] on span "Continue" at bounding box center [593, 509] width 299 height 21
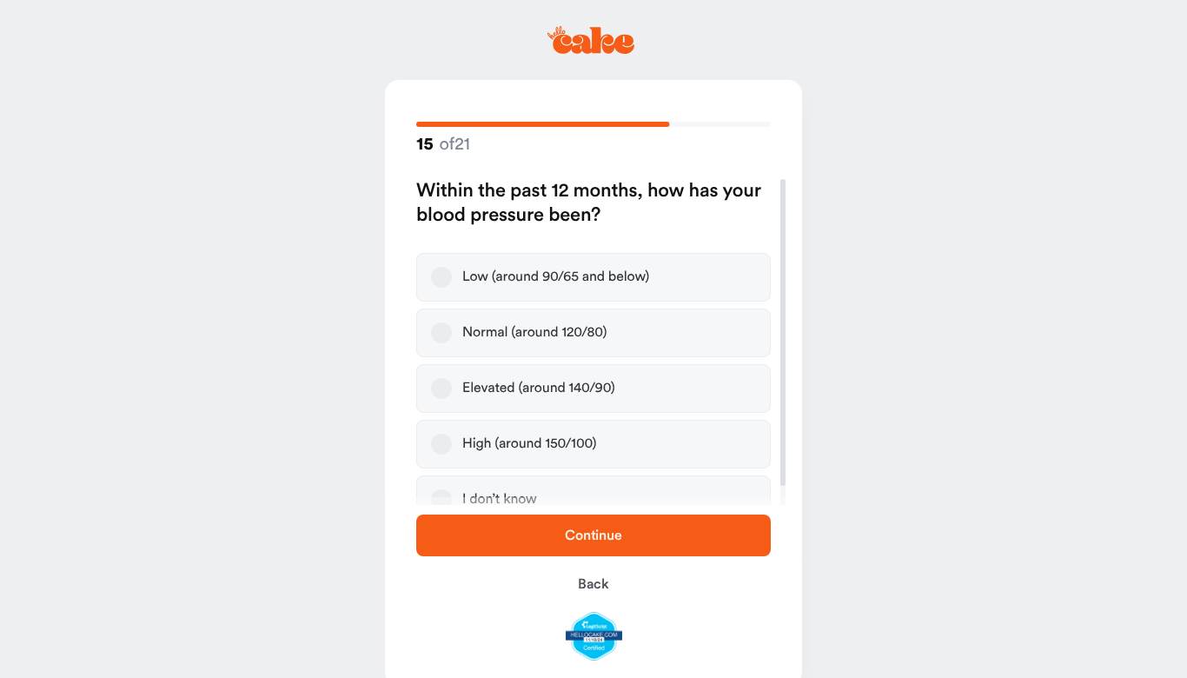
click at [447, 339] on button "Normal (around 120/80)" at bounding box center [441, 332] width 21 height 21
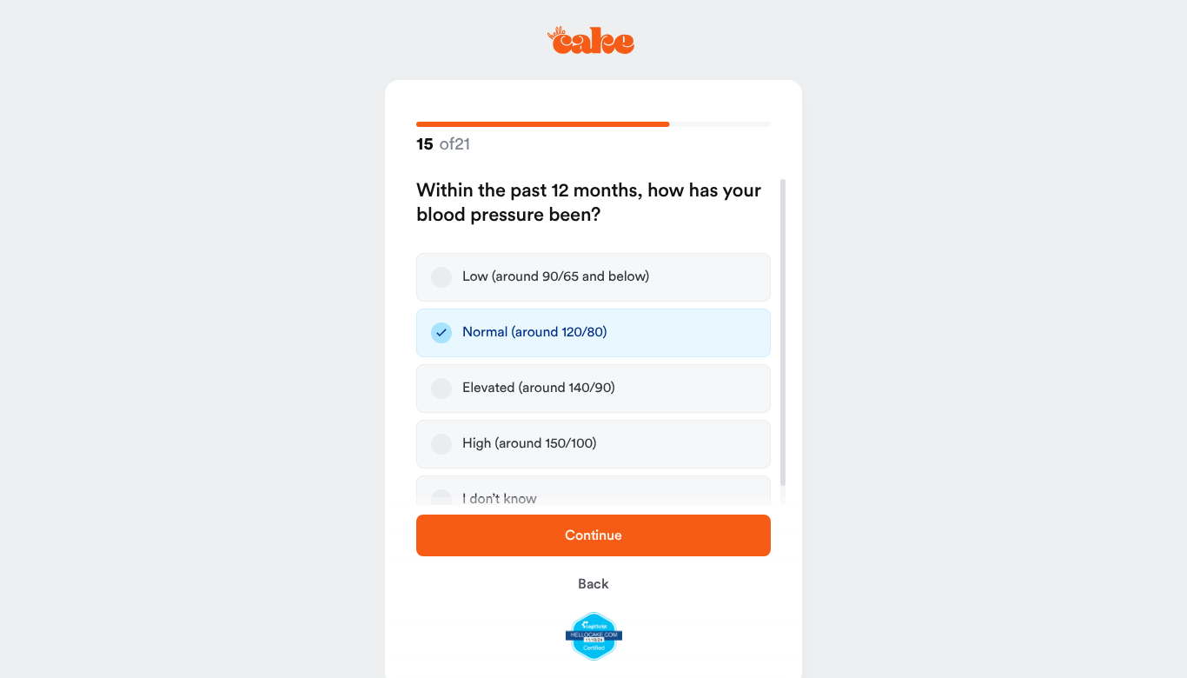
click at [621, 535] on span "Continue" at bounding box center [593, 535] width 57 height 14
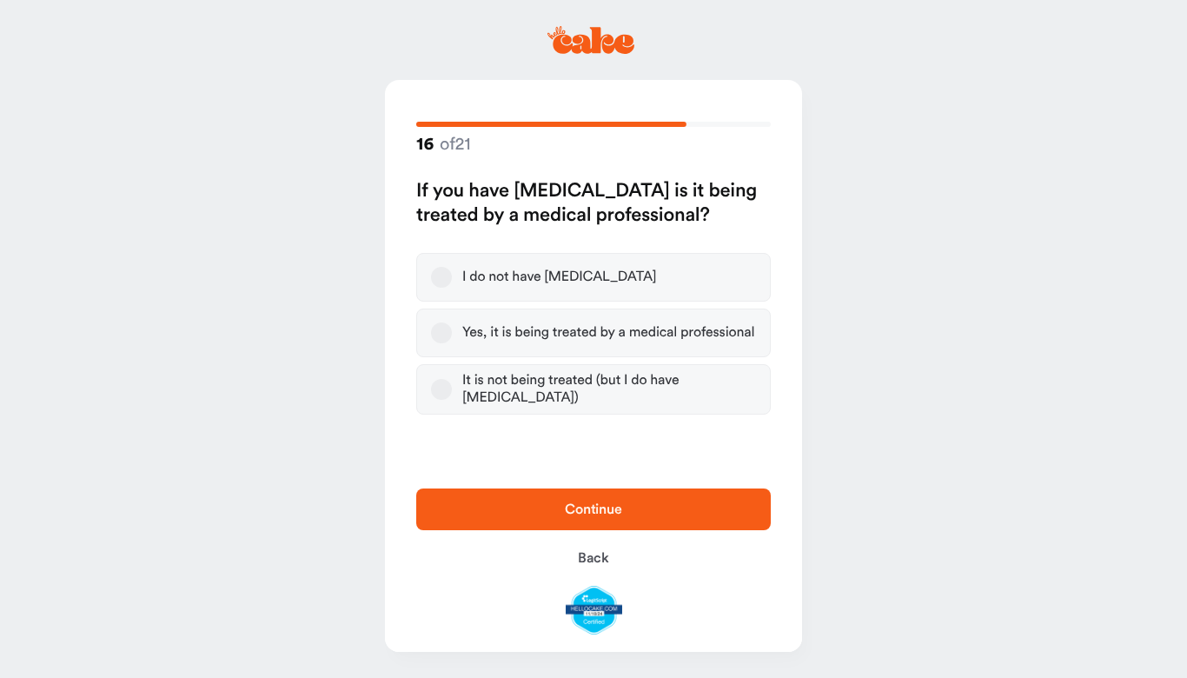
click at [654, 508] on span "Continue" at bounding box center [593, 509] width 299 height 21
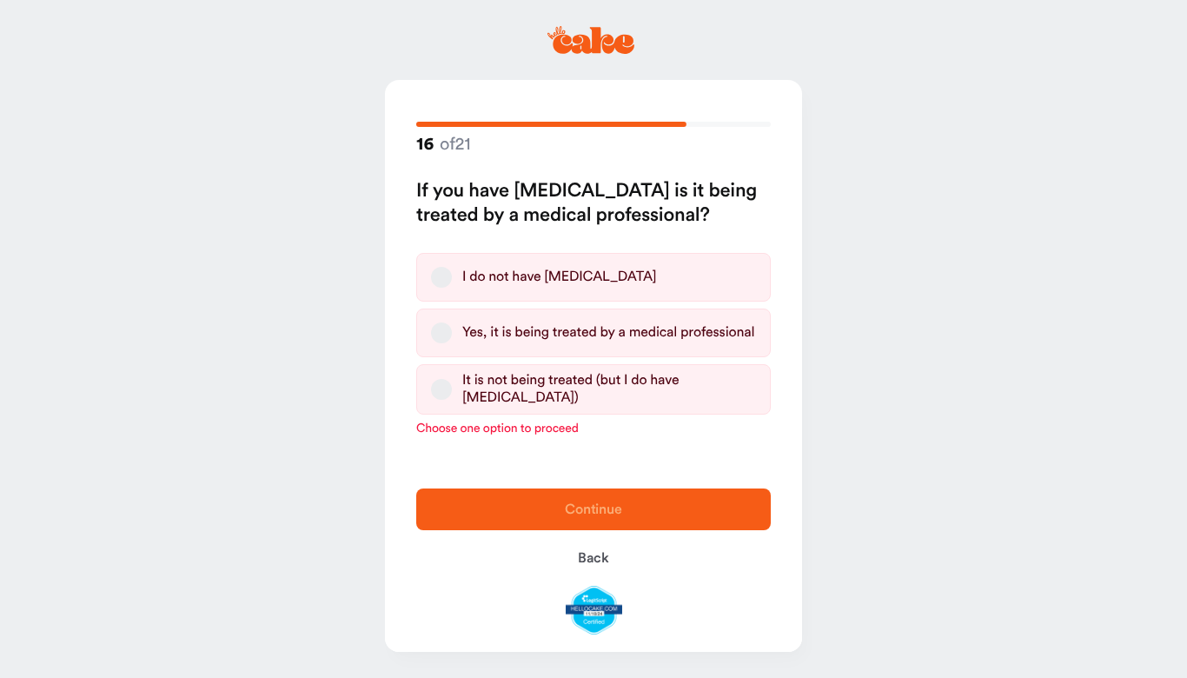
click at [661, 466] on div "16 of 21 If you have high blood pressure is it being treated by a medical profe…" at bounding box center [593, 275] width 417 height 391
click at [424, 269] on label "I do not have high blood pressure" at bounding box center [593, 277] width 355 height 49
click at [431, 269] on button "I do not have high blood pressure" at bounding box center [441, 277] width 21 height 21
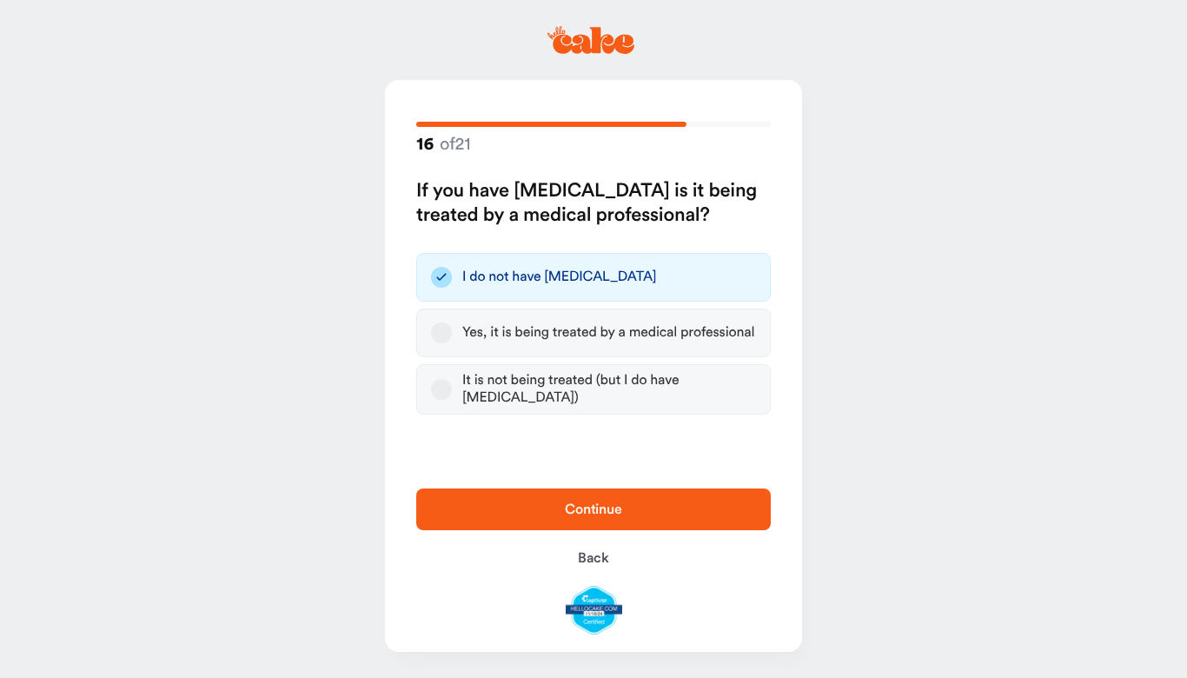
click at [664, 511] on span "Continue" at bounding box center [593, 509] width 299 height 21
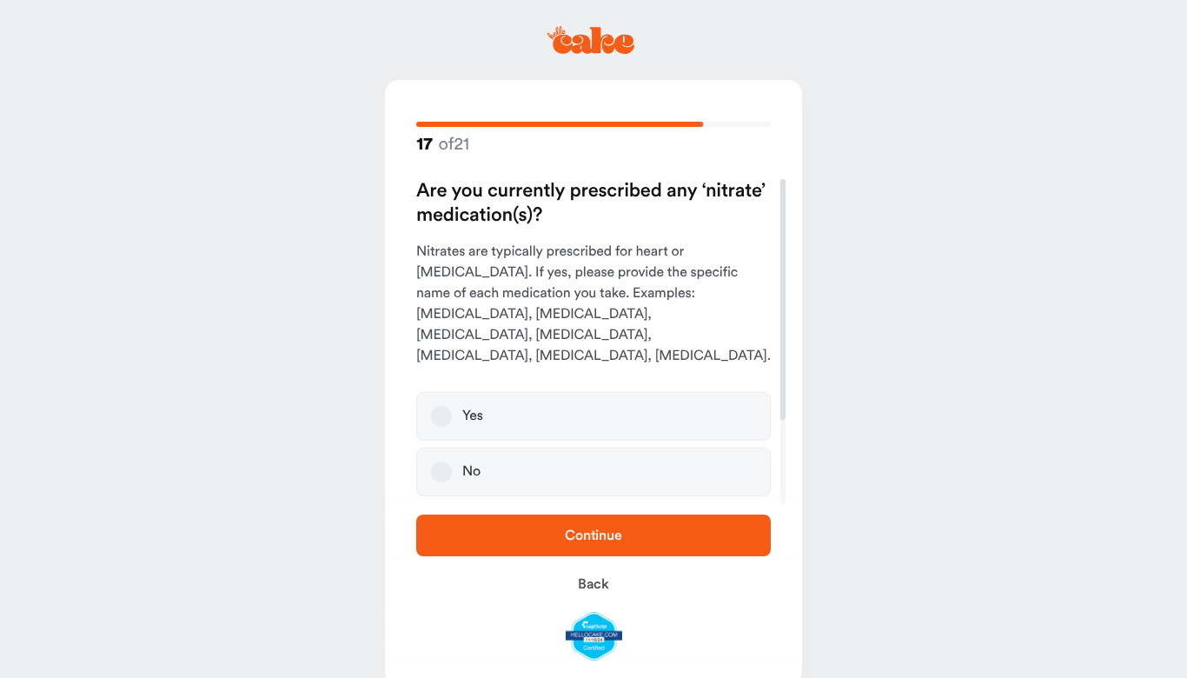
click at [449, 462] on button "No" at bounding box center [441, 472] width 21 height 21
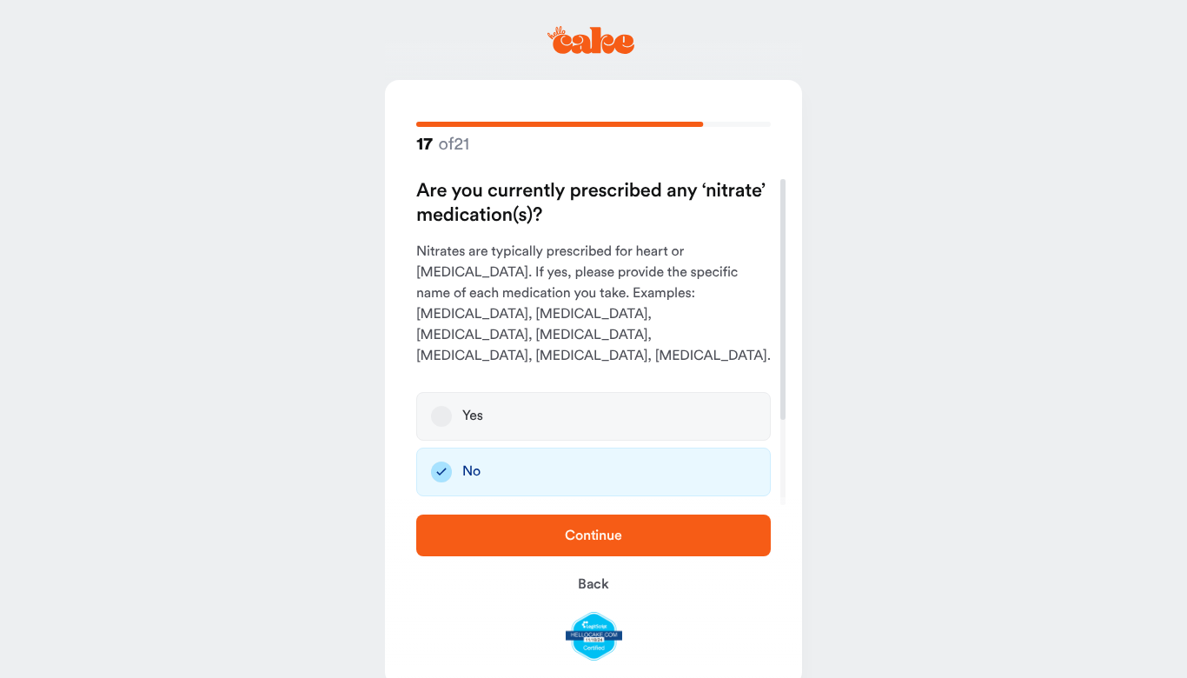
click at [710, 535] on span "Continue" at bounding box center [593, 535] width 299 height 21
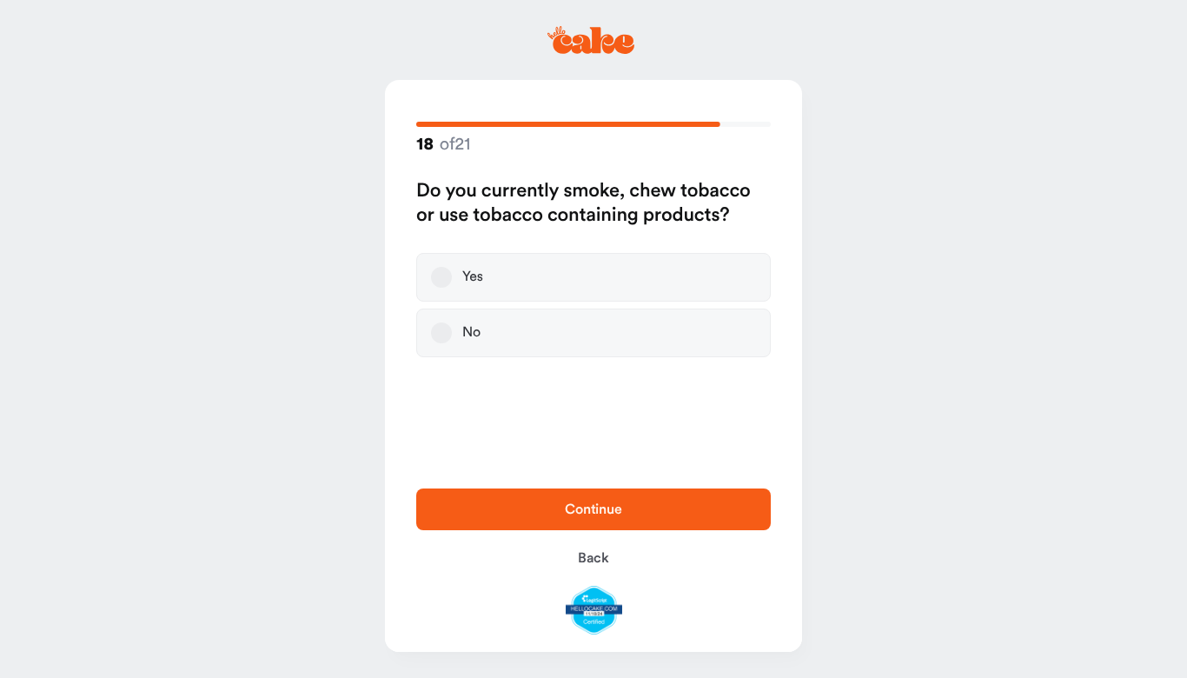
click at [449, 327] on button "No" at bounding box center [441, 332] width 21 height 21
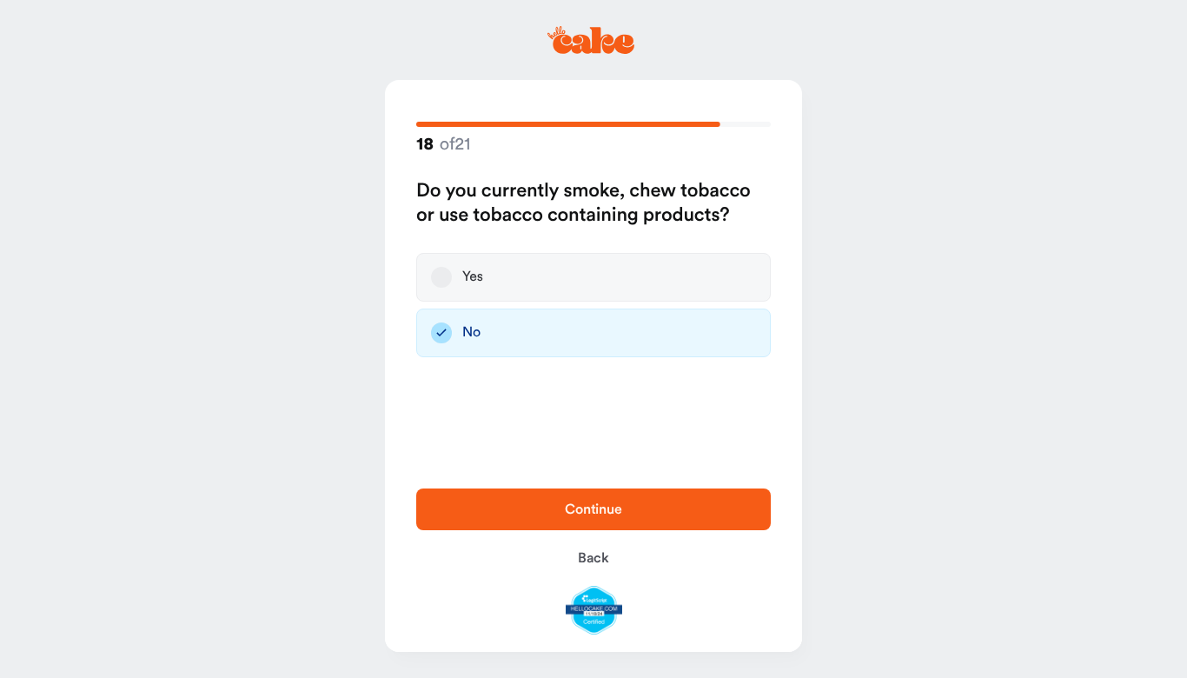
click at [693, 509] on span "Continue" at bounding box center [593, 509] width 299 height 21
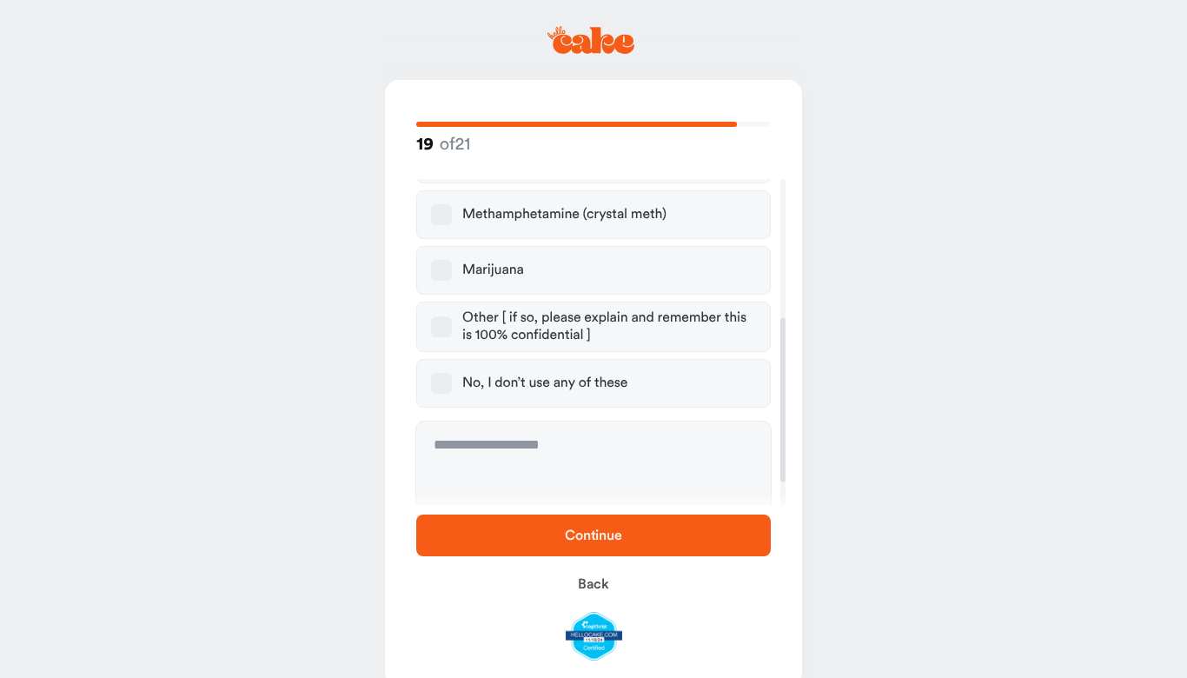
scroll to position [277, 0]
click at [513, 379] on div "No, I don’t use any of these" at bounding box center [544, 382] width 165 height 17
click at [452, 379] on button "No, I don’t use any of these" at bounding box center [441, 382] width 21 height 21
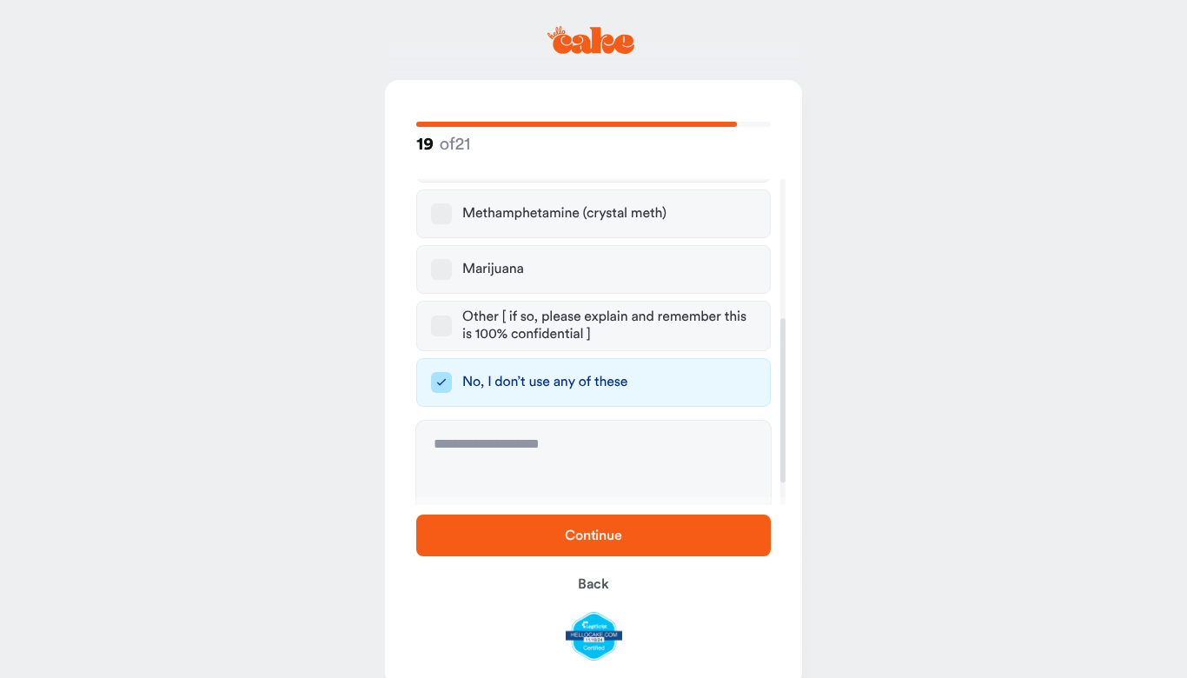
click at [585, 537] on span "Continue" at bounding box center [593, 535] width 57 height 14
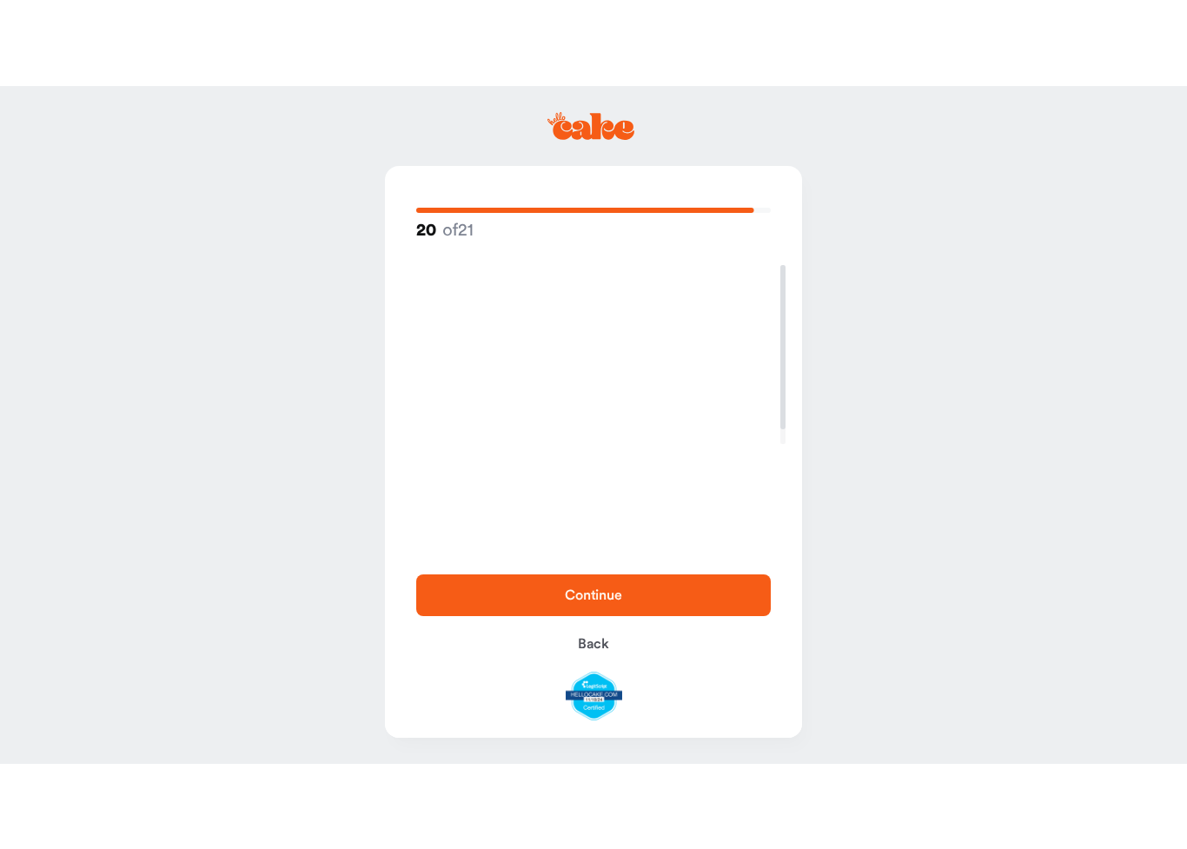
scroll to position [0, 0]
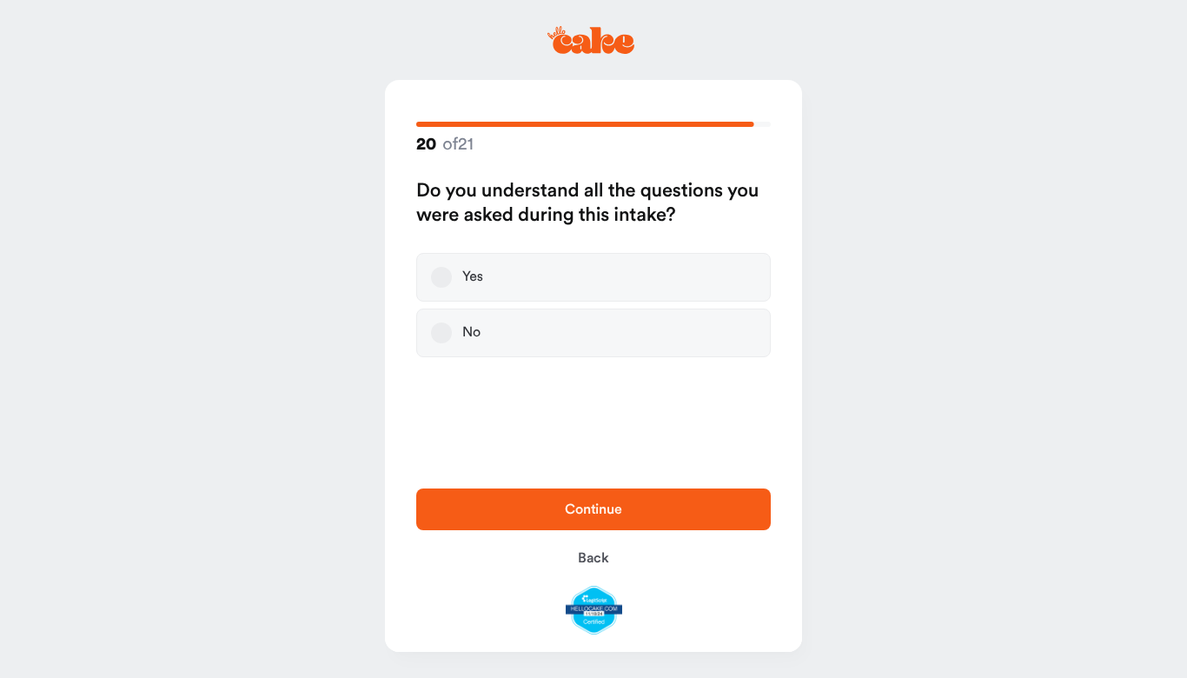
click at [449, 275] on button "Yes" at bounding box center [441, 277] width 21 height 21
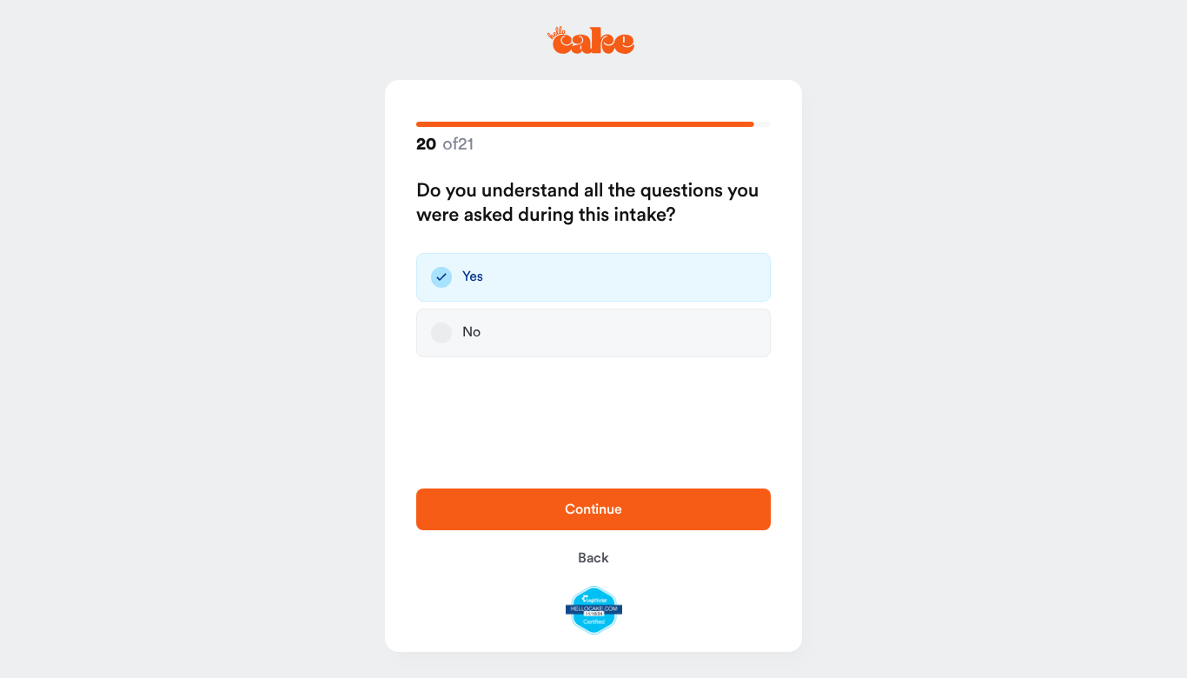
click at [635, 509] on span "Continue" at bounding box center [593, 509] width 299 height 21
